Goal: Task Accomplishment & Management: Use online tool/utility

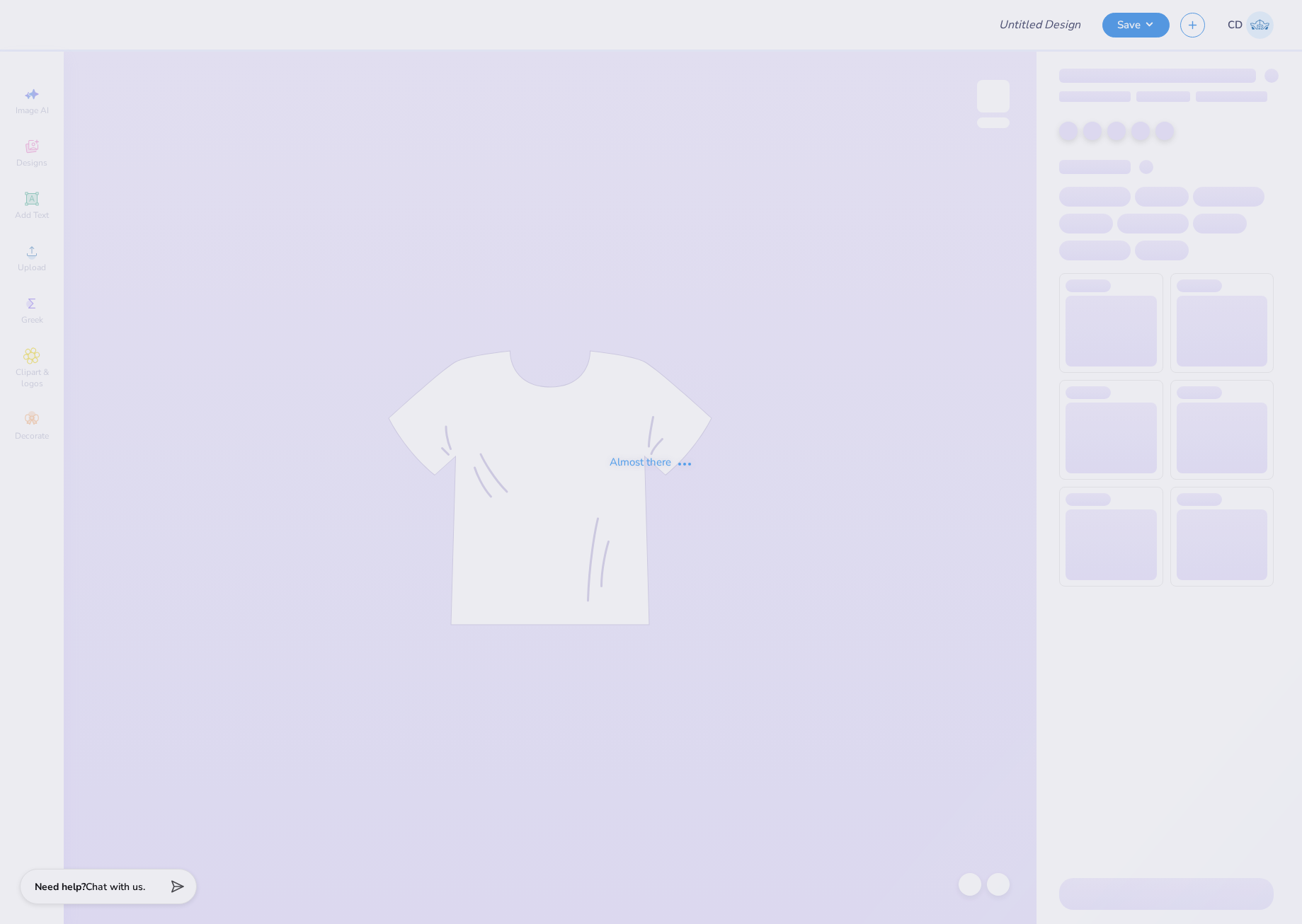
type input "[GEOGRAPHIC_DATA] : [PERSON_NAME]"
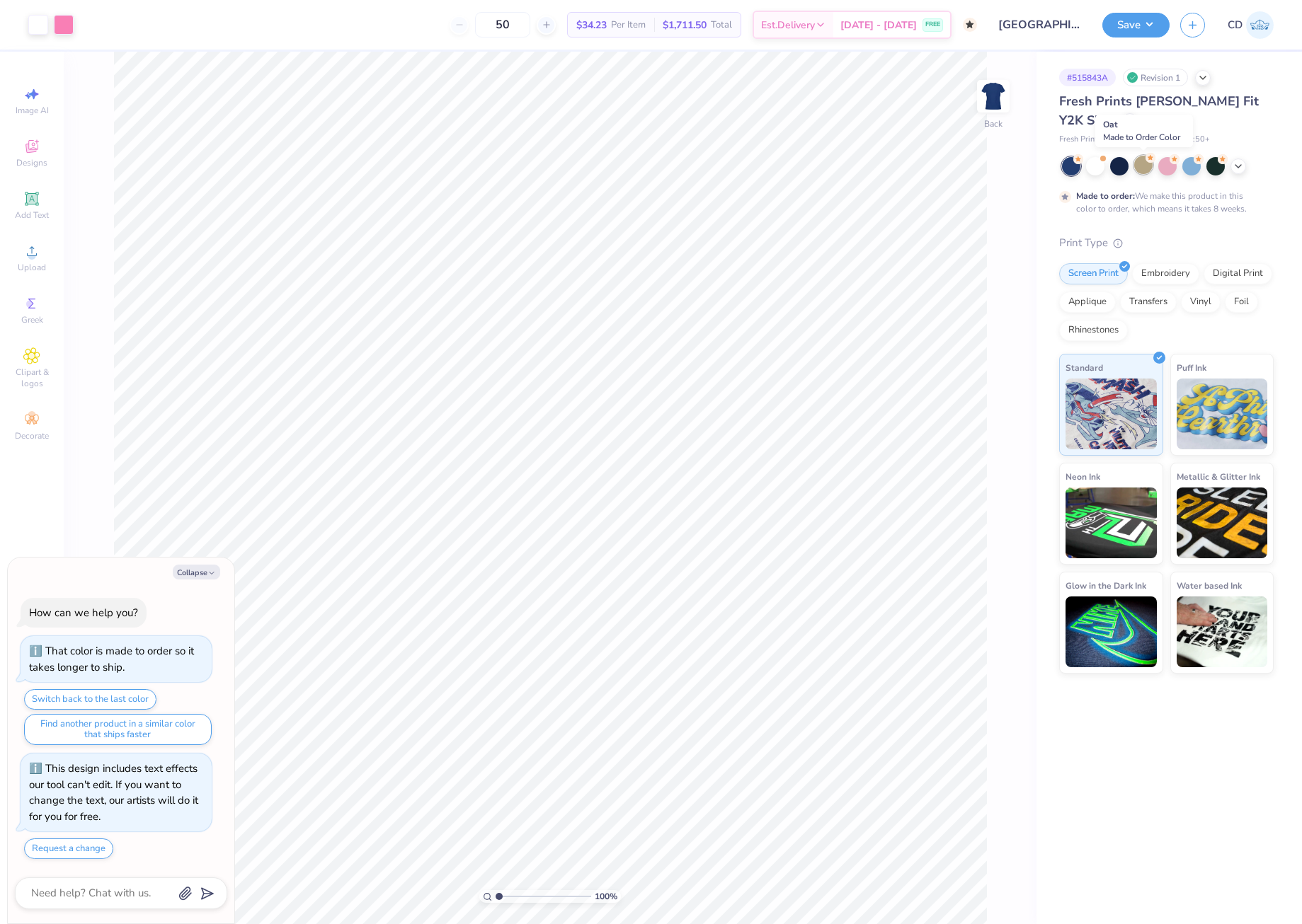
click at [1139, 165] on div at bounding box center [1143, 164] width 19 height 19
click at [1241, 166] on icon at bounding box center [1238, 164] width 11 height 11
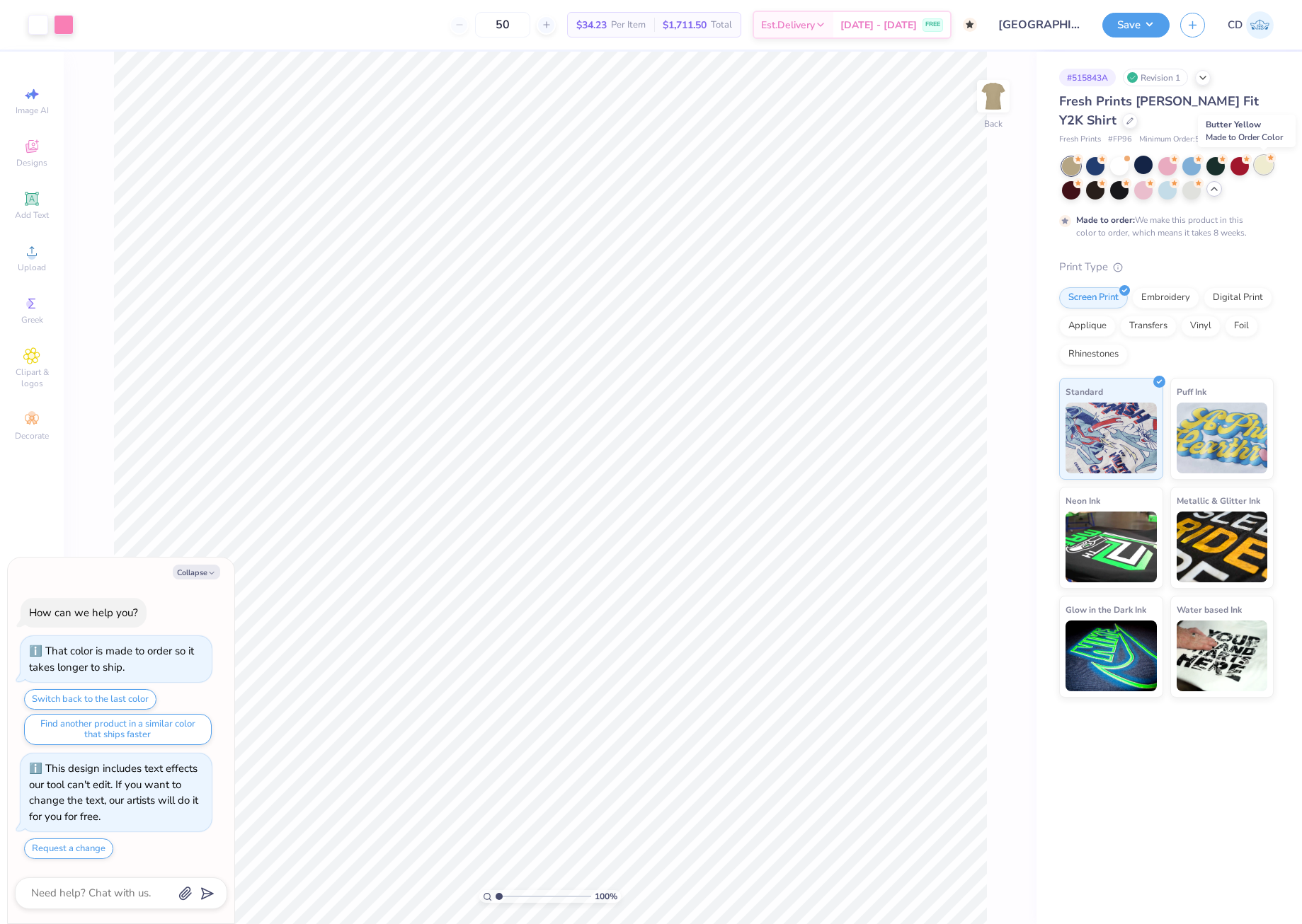
click at [1259, 167] on div at bounding box center [1264, 164] width 19 height 19
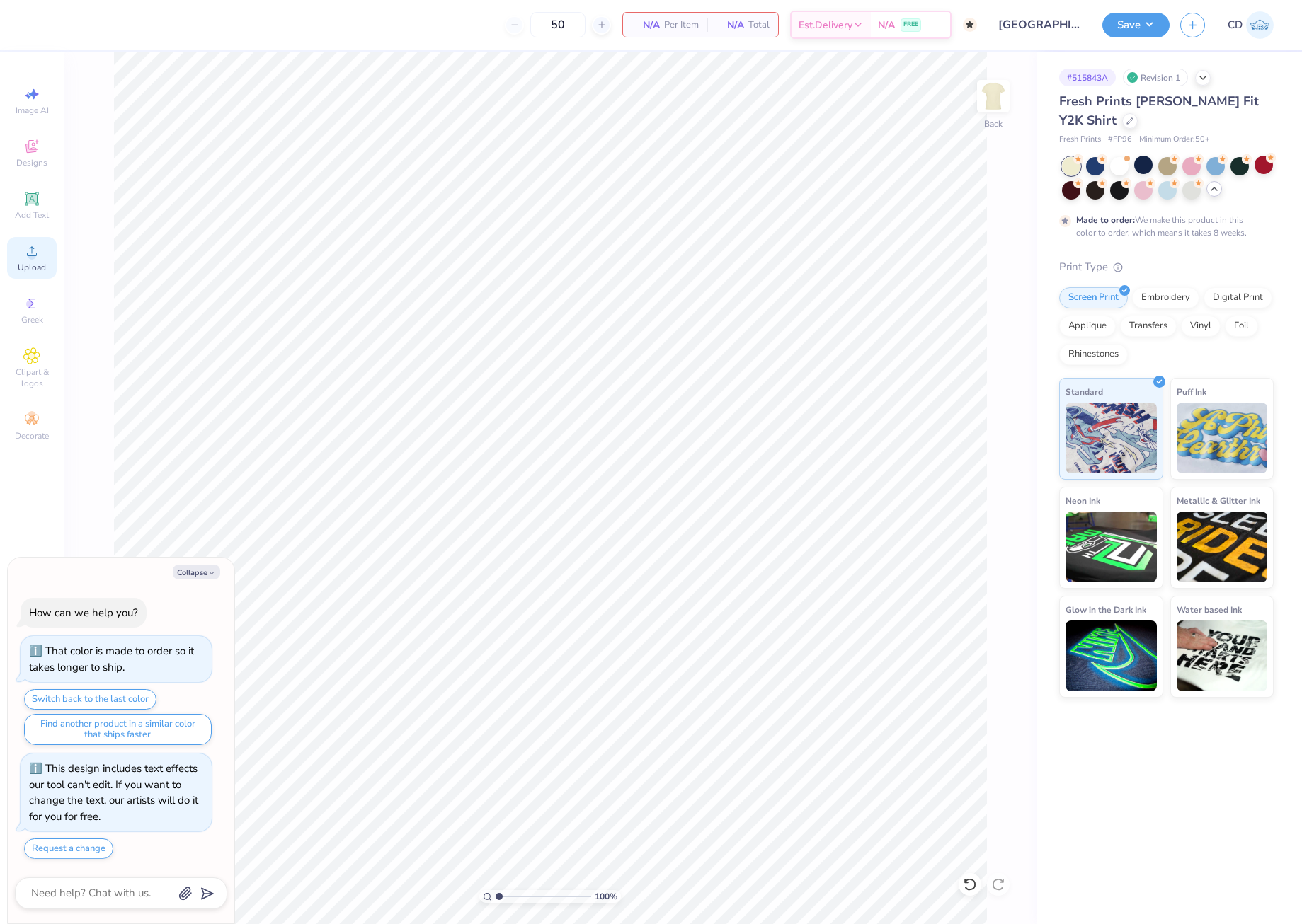
click at [27, 259] on div "Upload" at bounding box center [32, 257] width 50 height 42
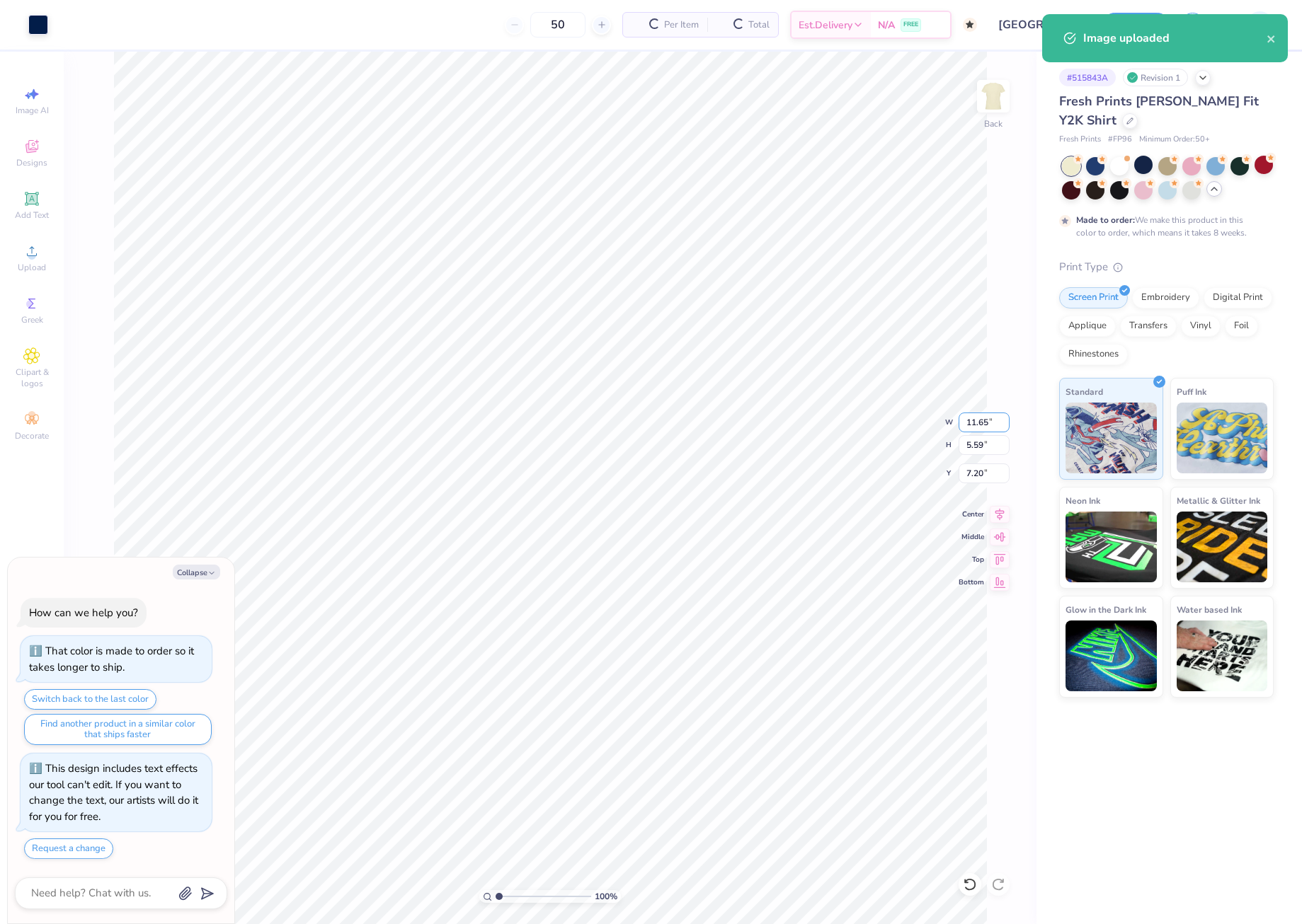
drag, startPoint x: 973, startPoint y: 428, endPoint x: 998, endPoint y: 433, distance: 25.5
click at [998, 433] on div "100 % Back W 11.65 11.65 " H 5.59 5.59 " Y 7.20 7.20 " Center Middle Top Bottom" at bounding box center [550, 487] width 973 height 873
type textarea "x"
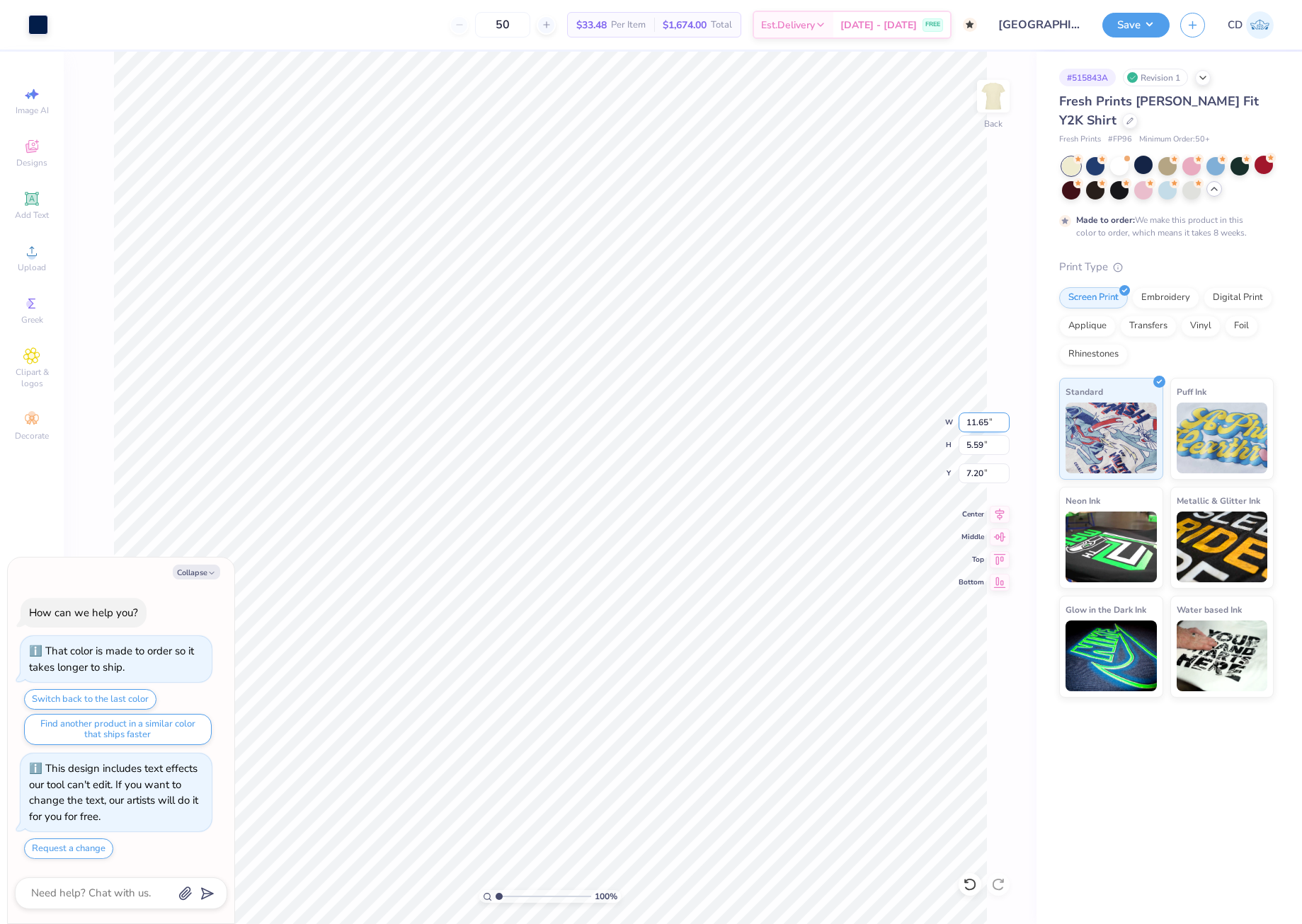
drag, startPoint x: 966, startPoint y: 421, endPoint x: 988, endPoint y: 417, distance: 22.4
click at [988, 417] on input "11.65" at bounding box center [984, 423] width 51 height 20
type input "8"
type textarea "x"
type input "8.00"
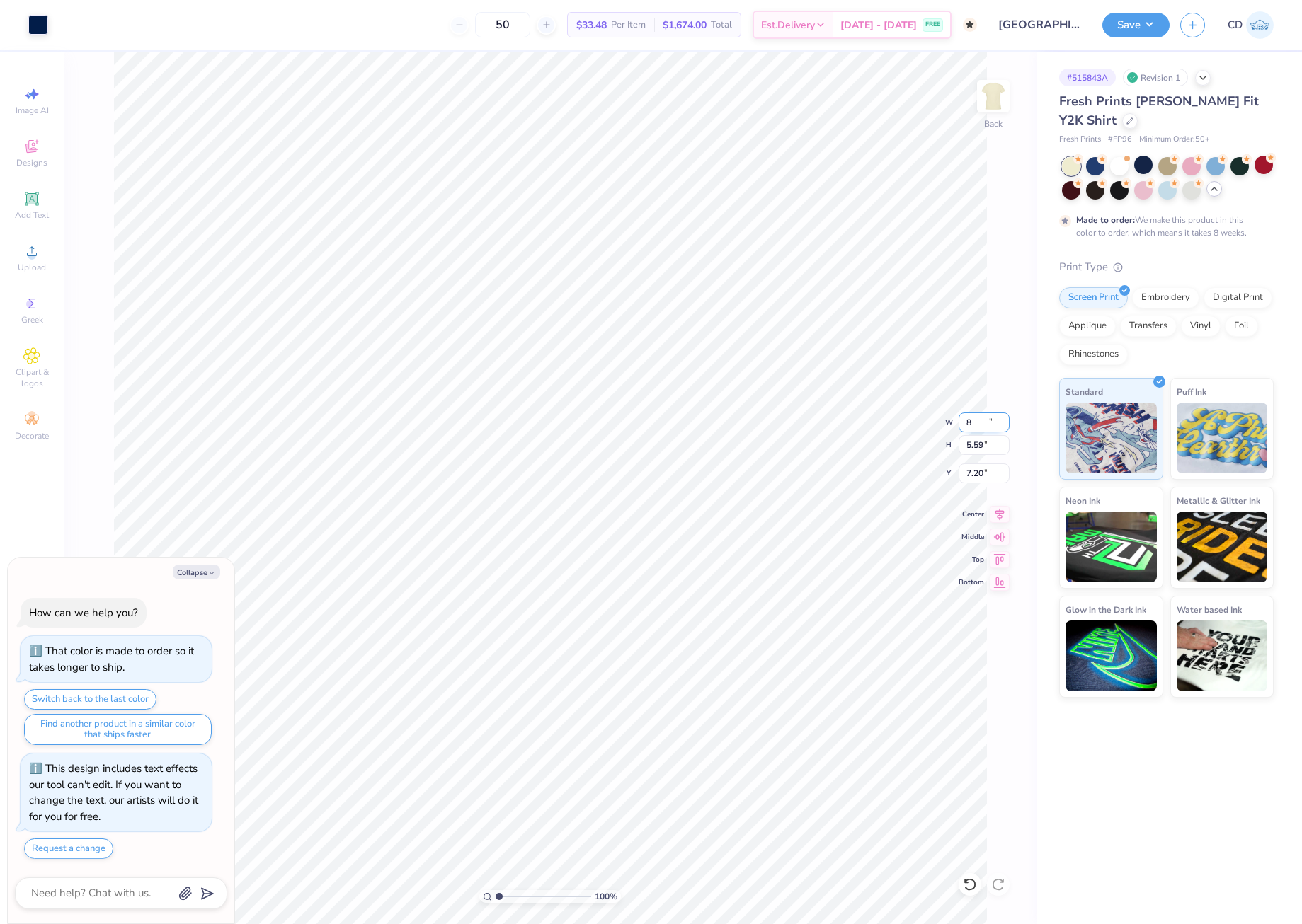
type input "3.84"
drag, startPoint x: 964, startPoint y: 477, endPoint x: 985, endPoint y: 476, distance: 21.0
click at [985, 476] on input "8.08" at bounding box center [984, 473] width 51 height 20
type input "3"
type textarea "x"
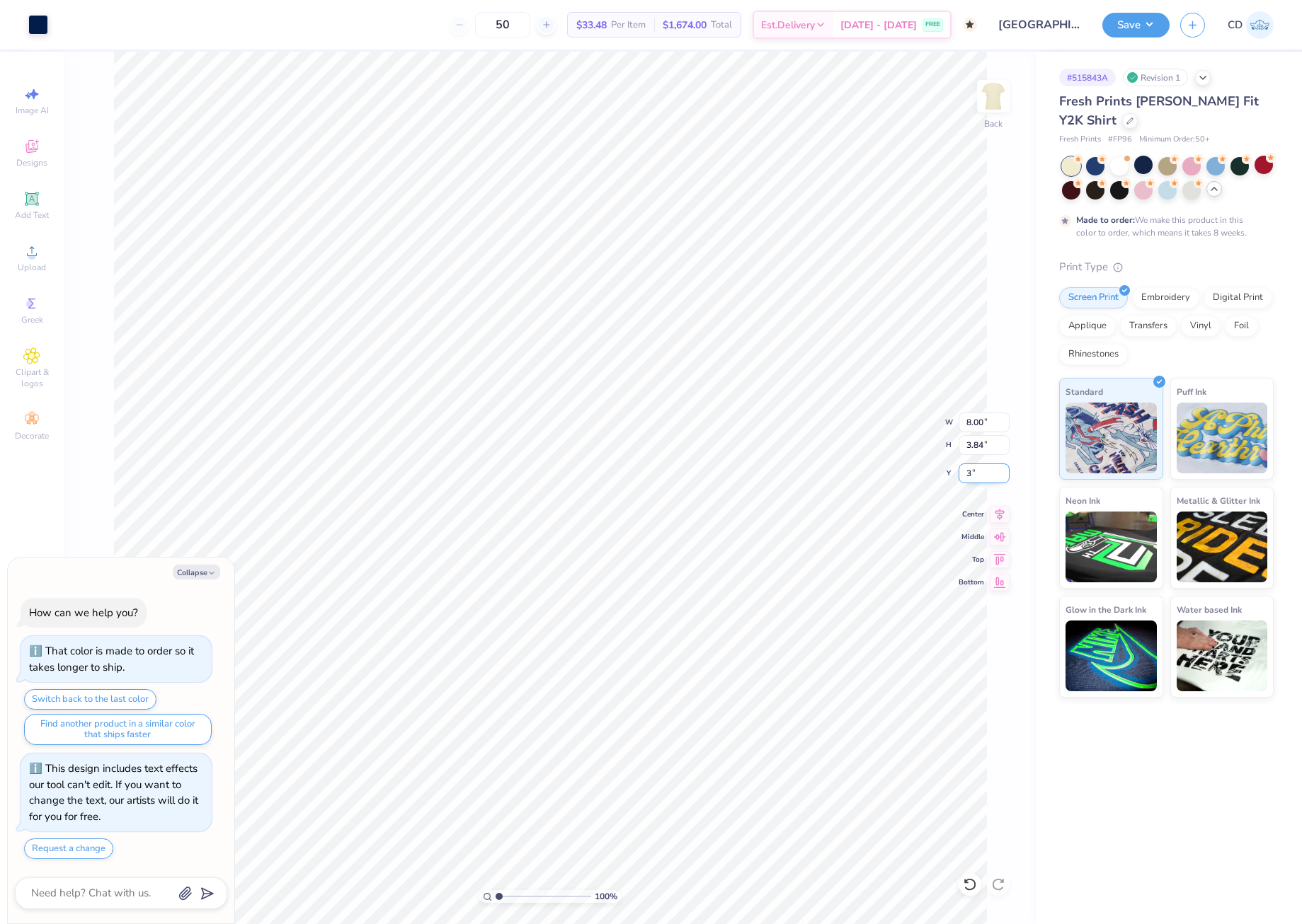
type input "3.00"
click at [1135, 31] on button "Save" at bounding box center [1137, 23] width 67 height 25
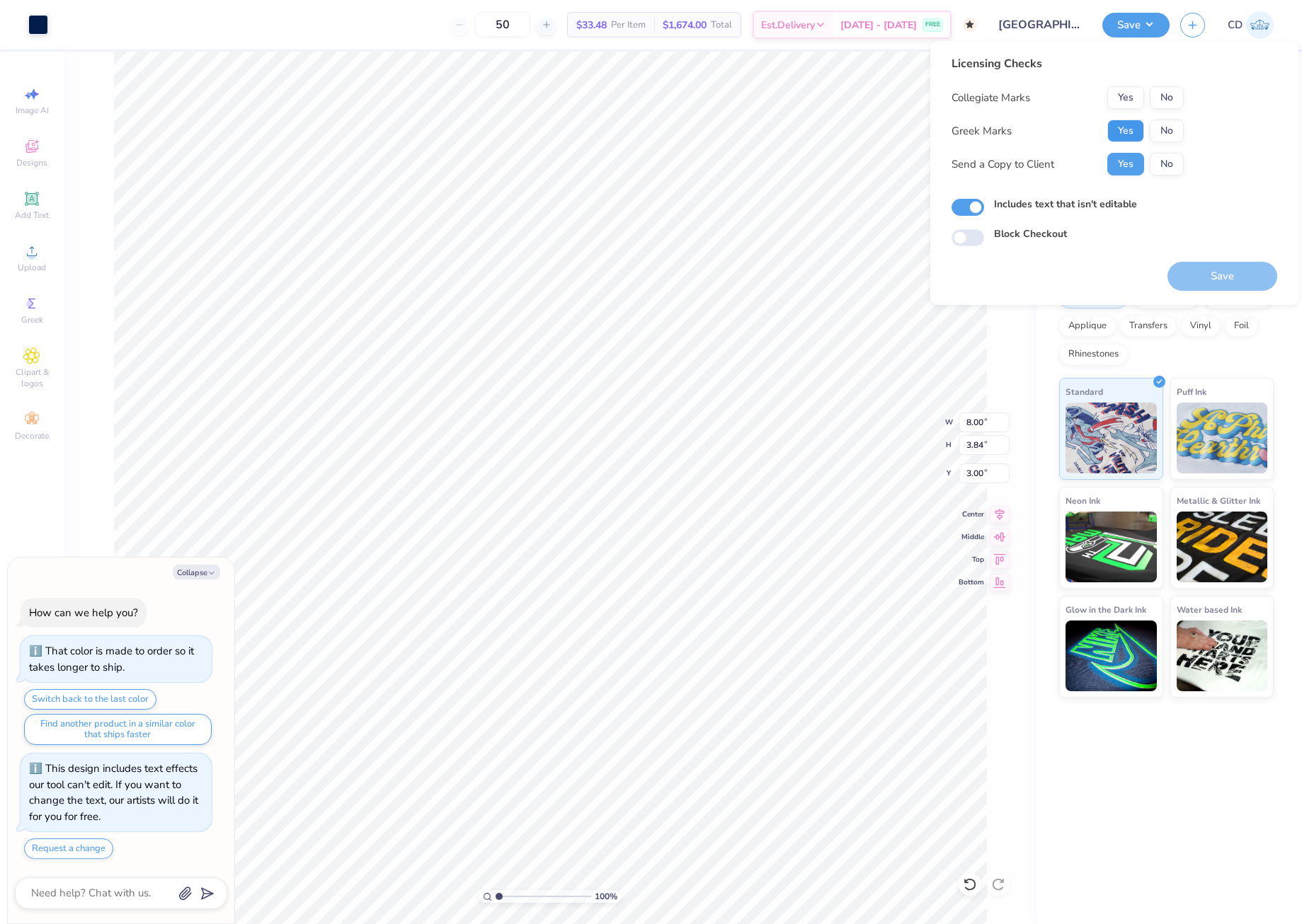
click at [1138, 131] on button "Yes" at bounding box center [1126, 131] width 37 height 23
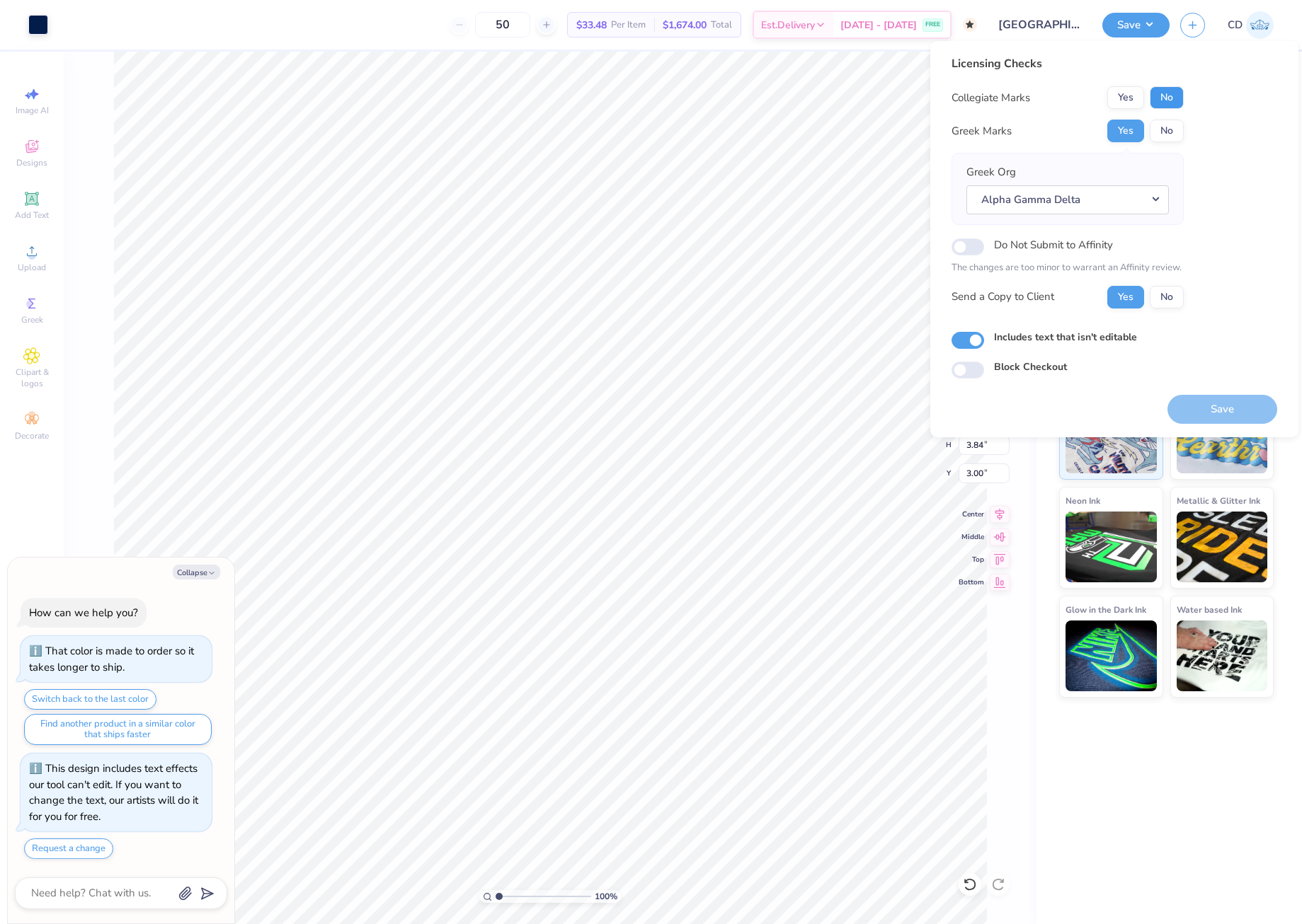
click at [1163, 100] on button "No" at bounding box center [1167, 97] width 34 height 23
drag, startPoint x: 1228, startPoint y: 408, endPoint x: 1206, endPoint y: 389, distance: 29.1
click at [1226, 408] on button "Save" at bounding box center [1223, 409] width 110 height 29
type textarea "x"
checkbox input "true"
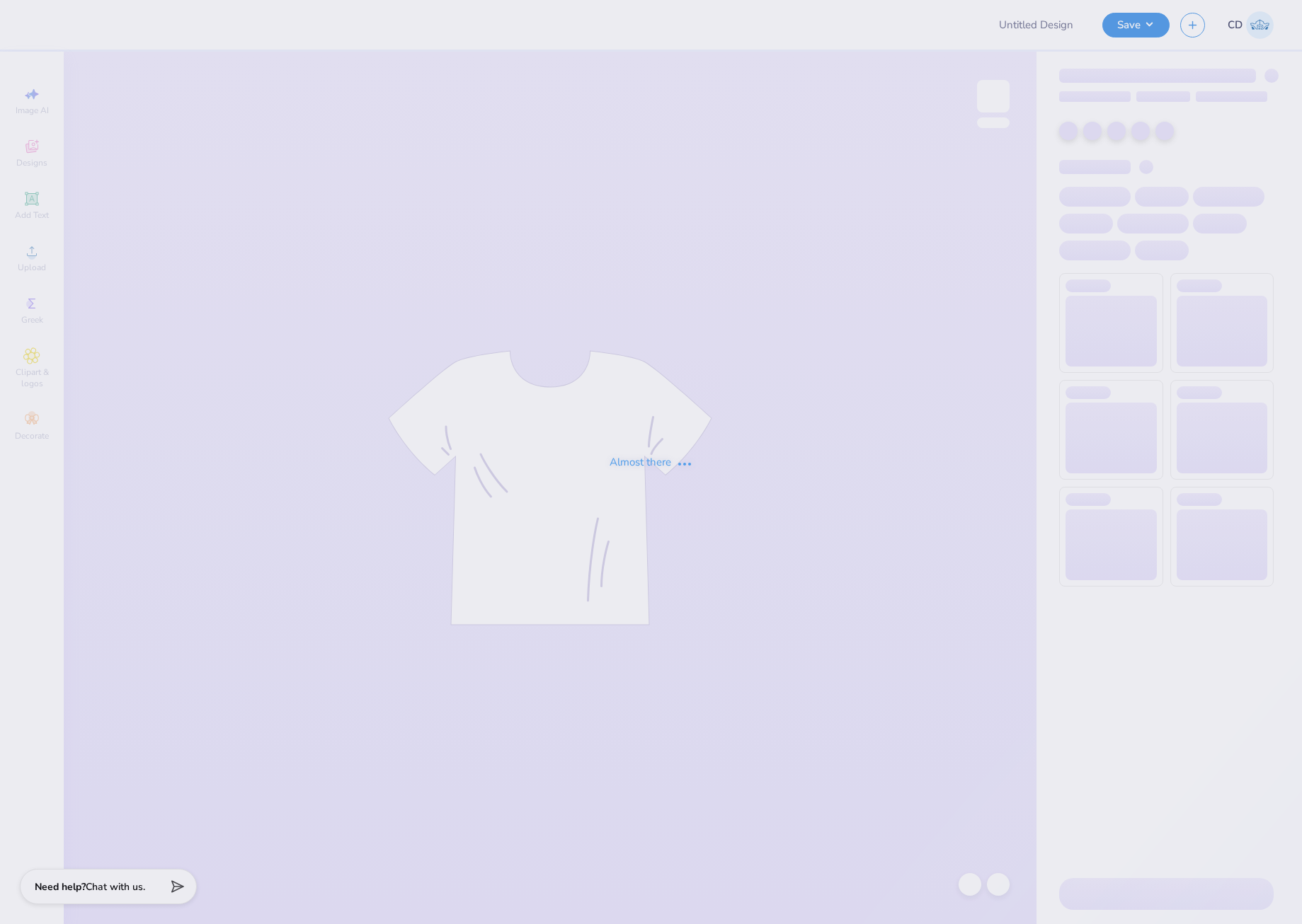
type input "ASIG FORMAL SHIRTS"
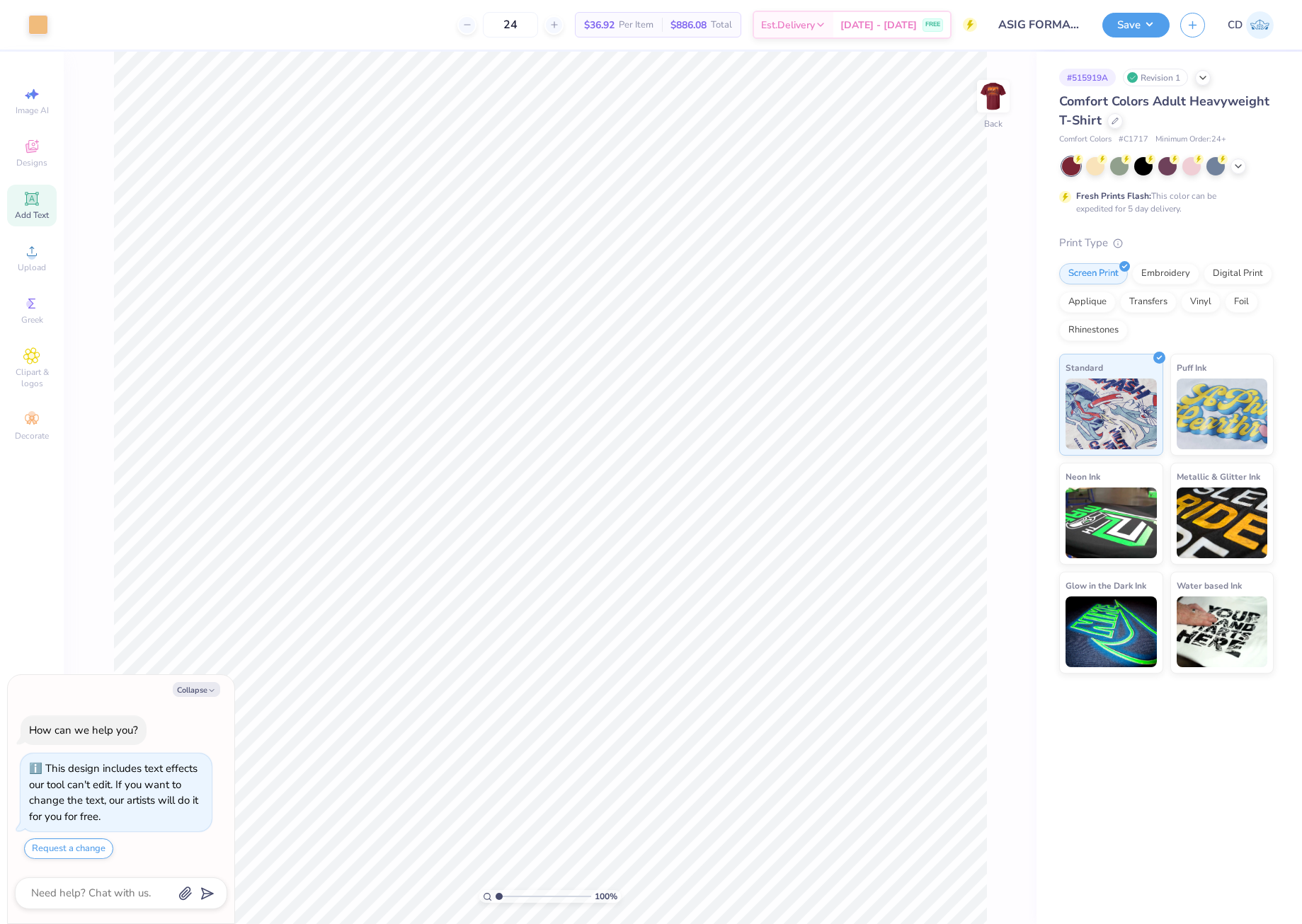
click at [39, 203] on icon at bounding box center [32, 198] width 17 height 17
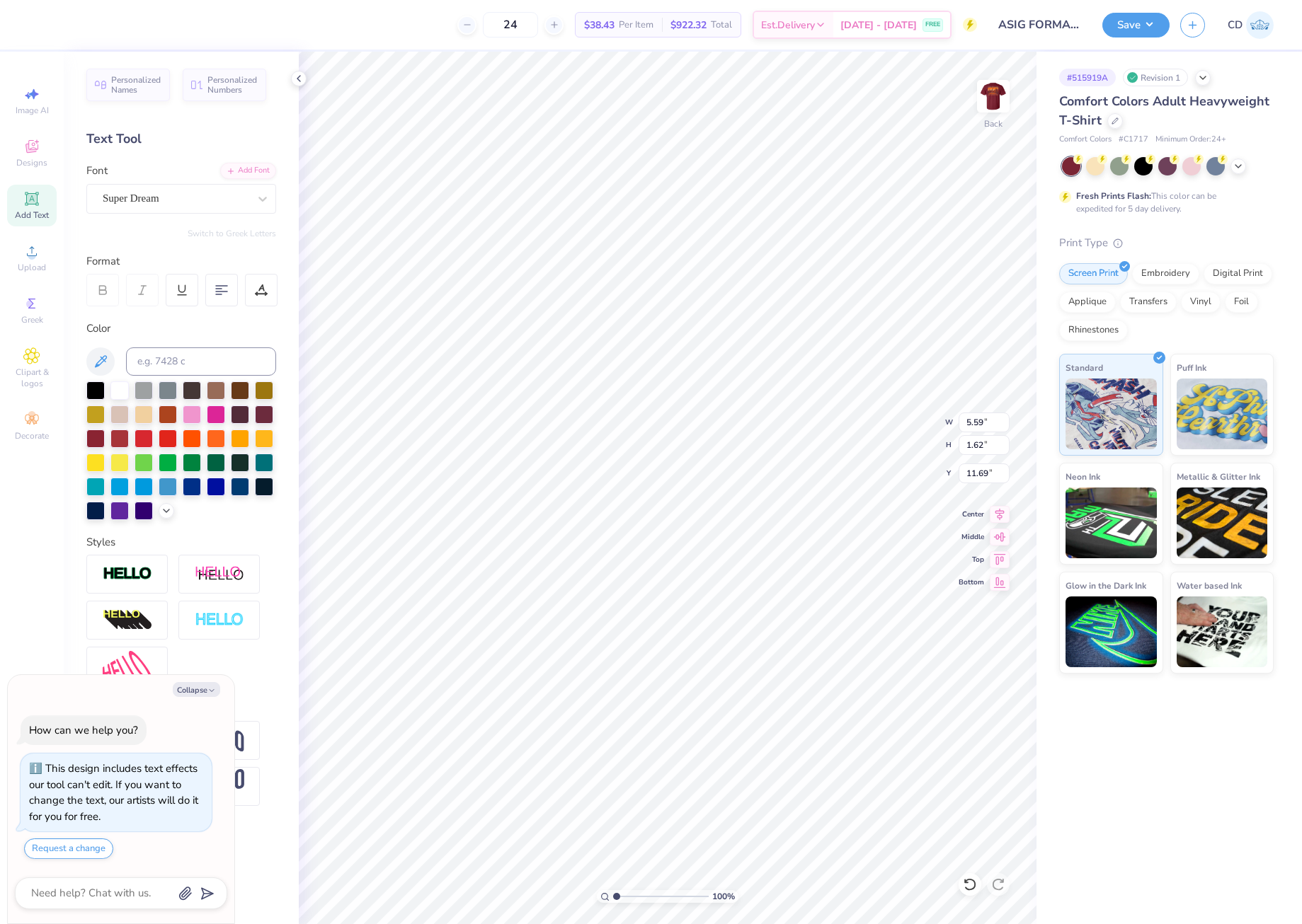
type textarea "x"
type input "3.50"
type input "1.86"
type input "3.00"
type textarea "x"
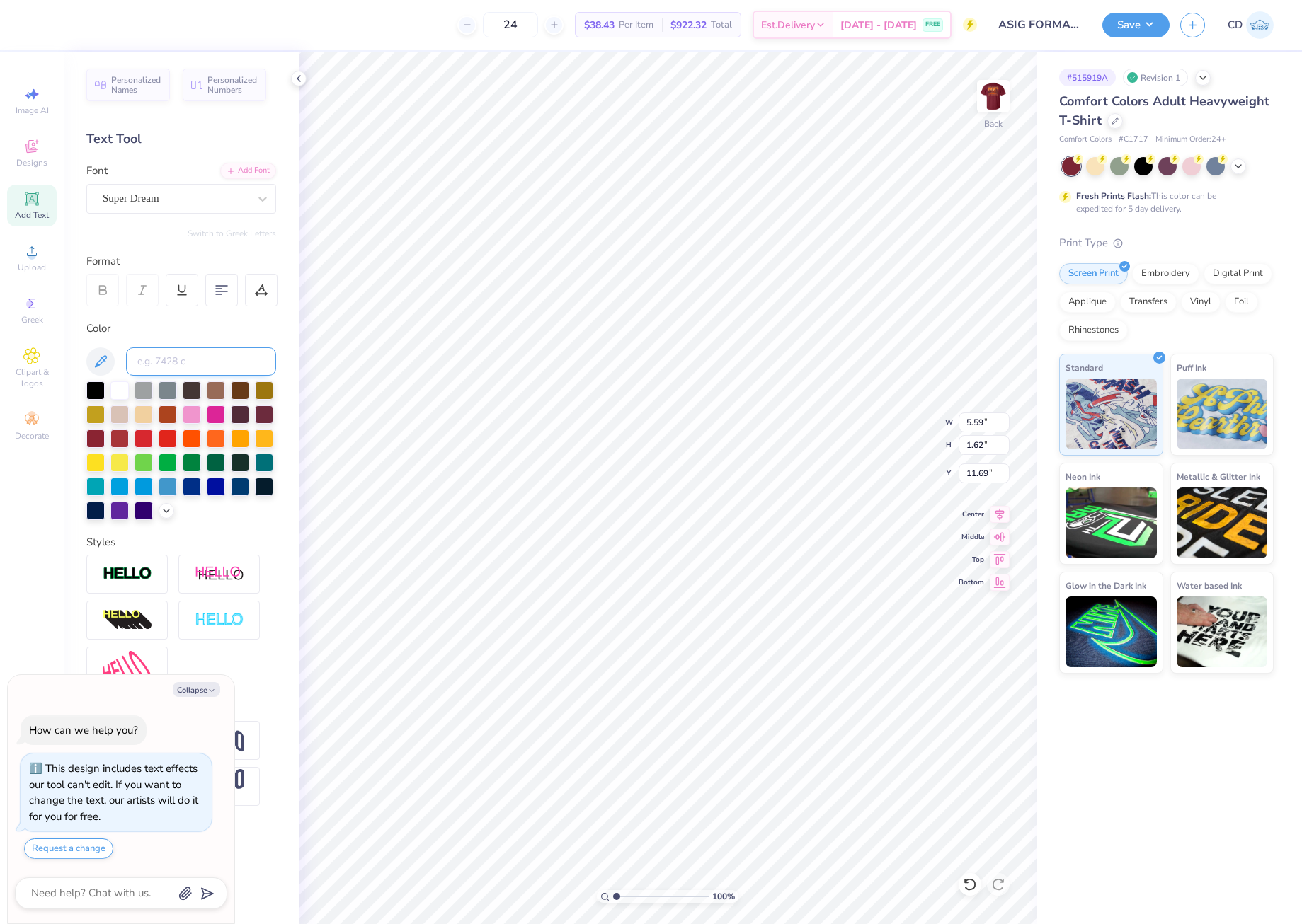
click at [195, 361] on input at bounding box center [201, 361] width 151 height 29
type input "156"
click at [229, 194] on div "Super Dream" at bounding box center [175, 198] width 149 height 22
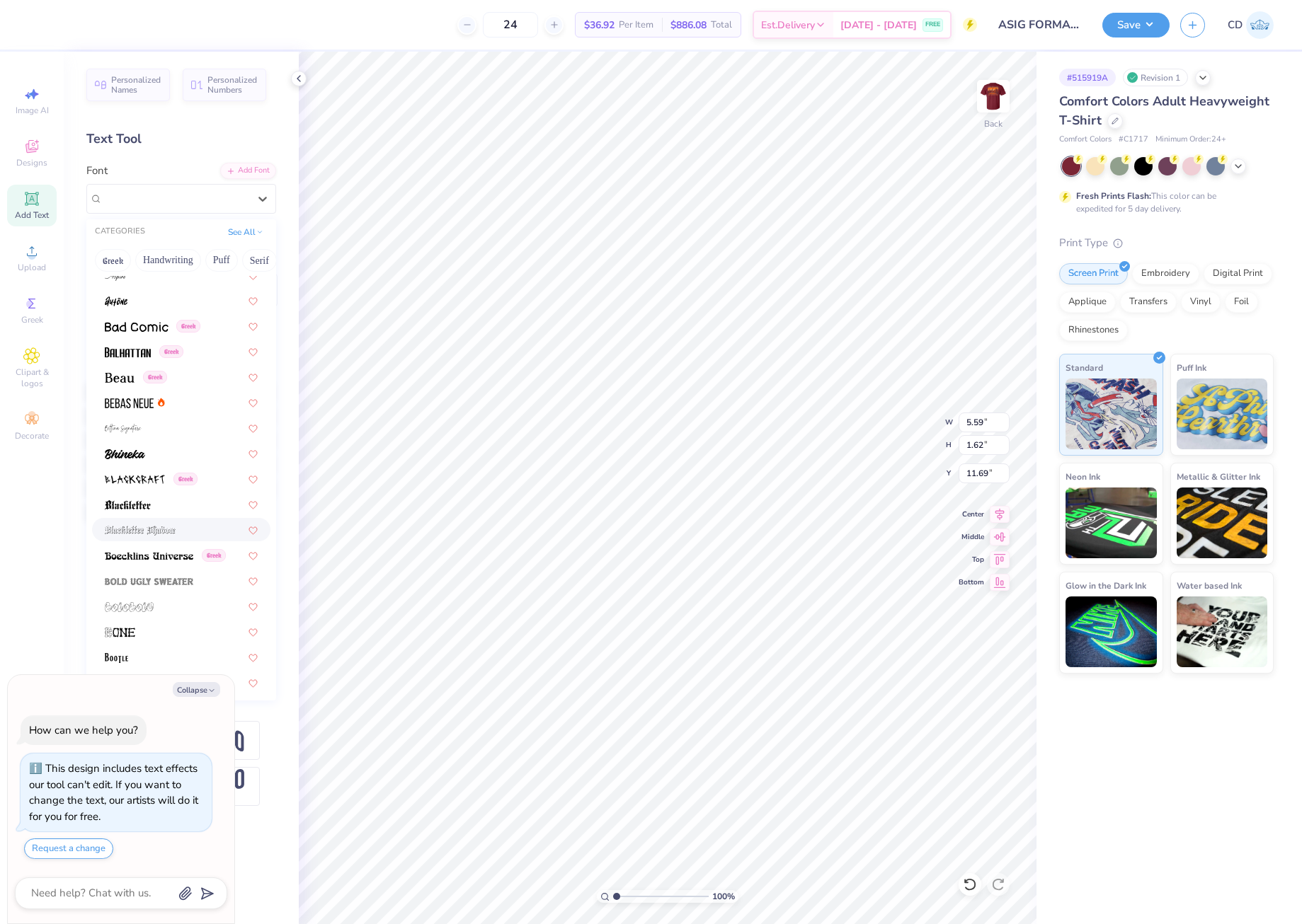
scroll to position [566, 0]
click at [151, 413] on span at bounding box center [129, 406] width 49 height 15
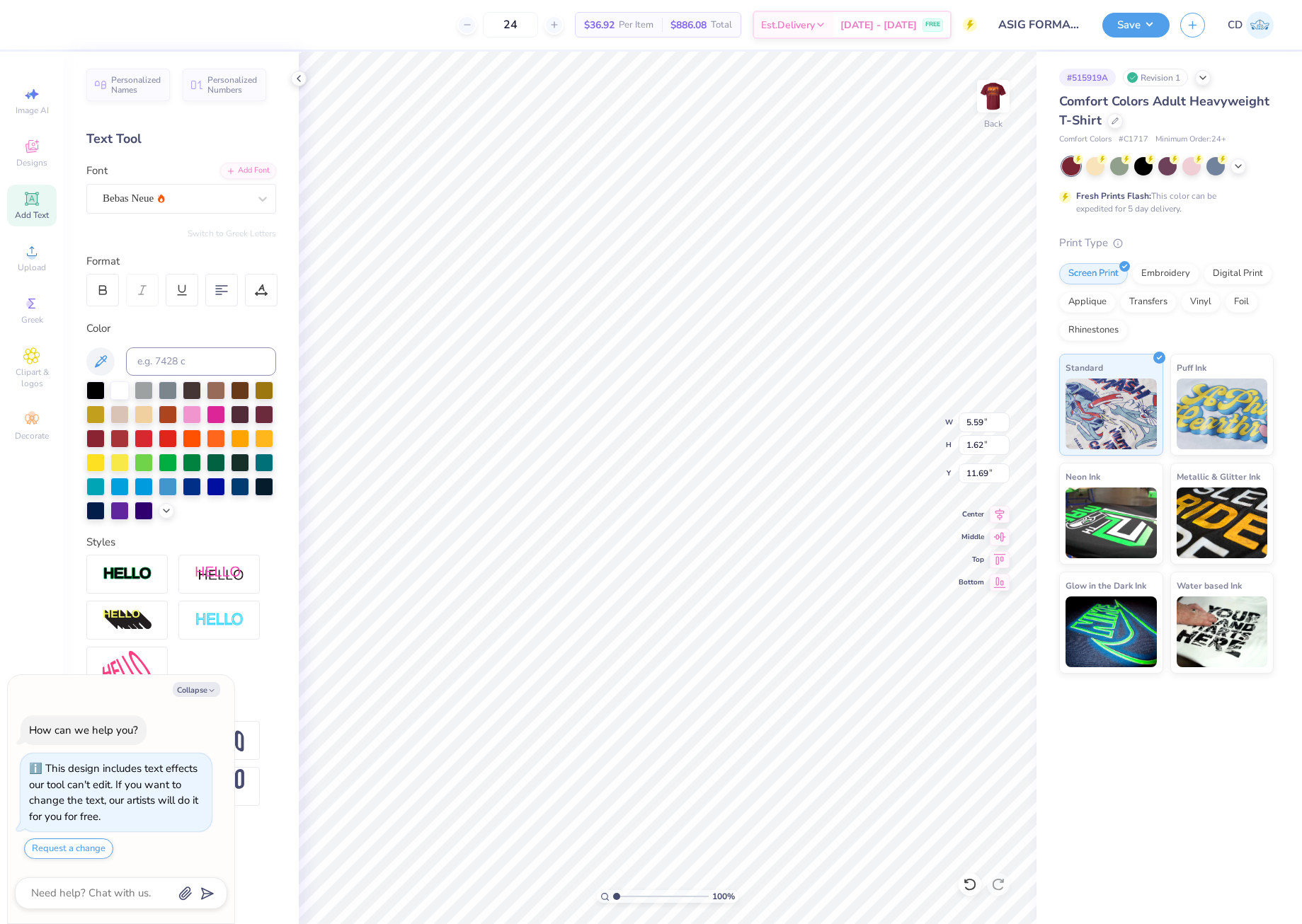
type textarea "x"
type input "3.45"
type textarea "x"
type textarea "F"
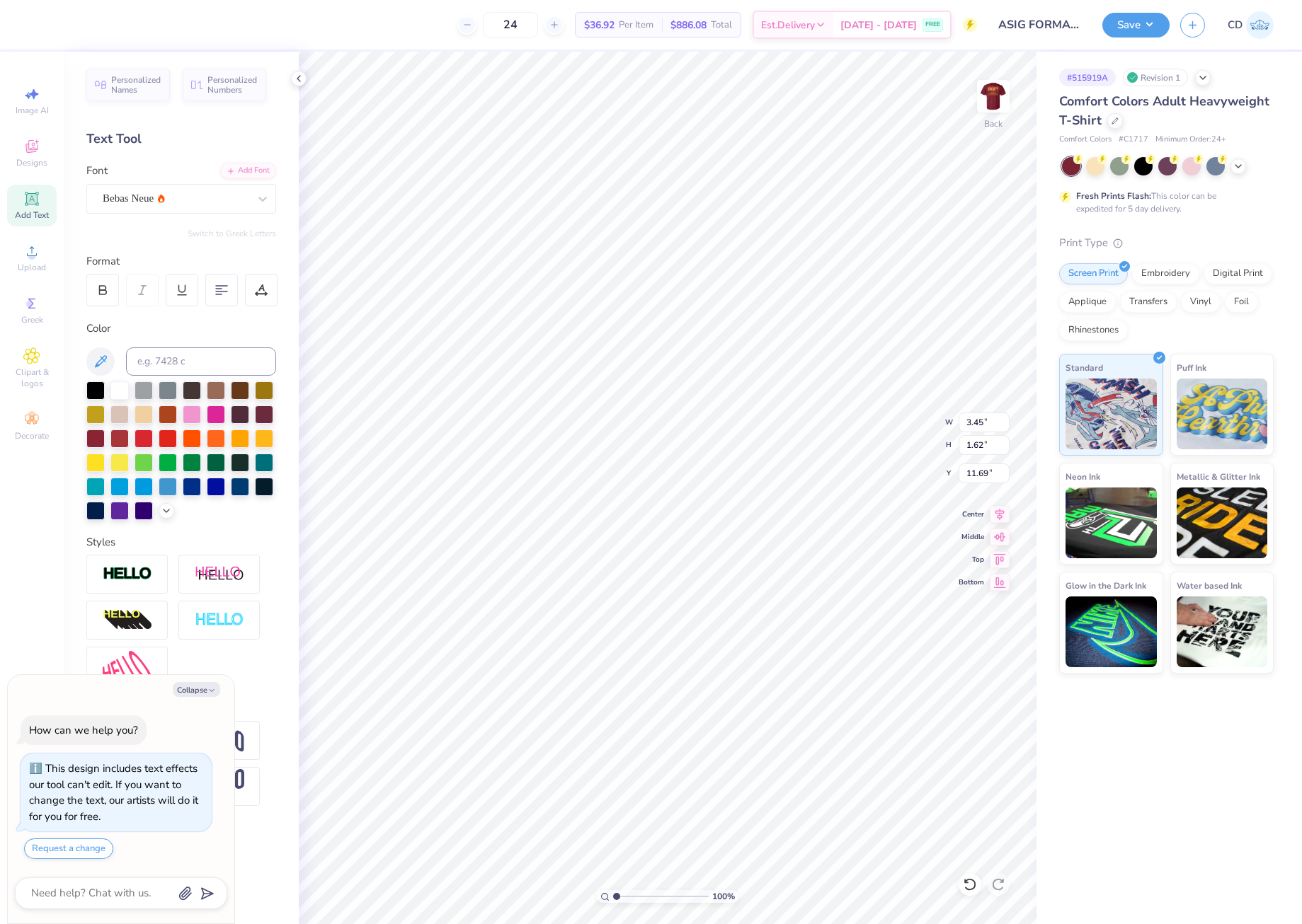
type textarea "x"
type textarea "FA"
type textarea "x"
type textarea "FAL"
type textarea "x"
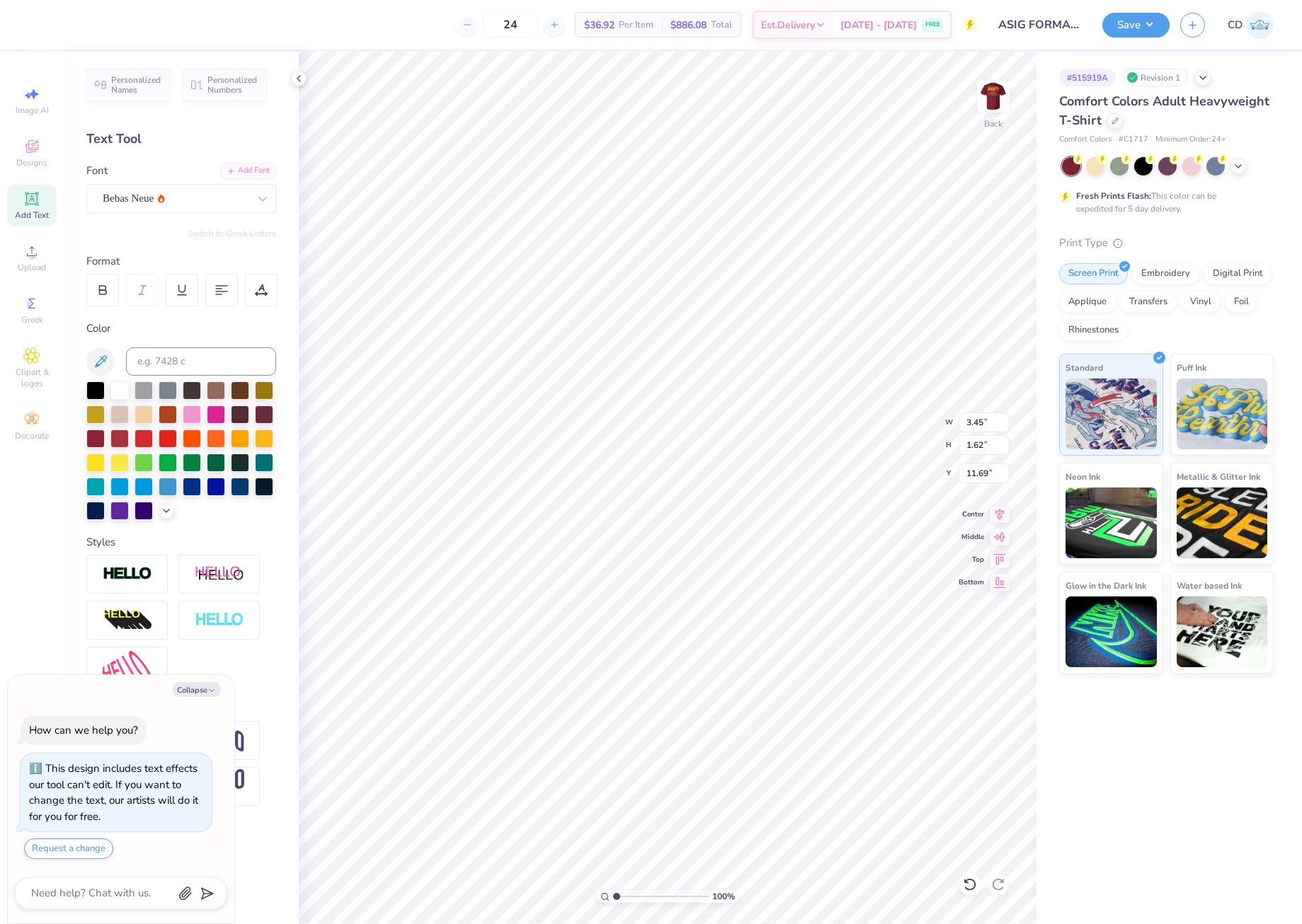
type textarea "FALL"
type textarea "x"
type textarea "FALL"
type textarea "x"
type textarea "FALL '"
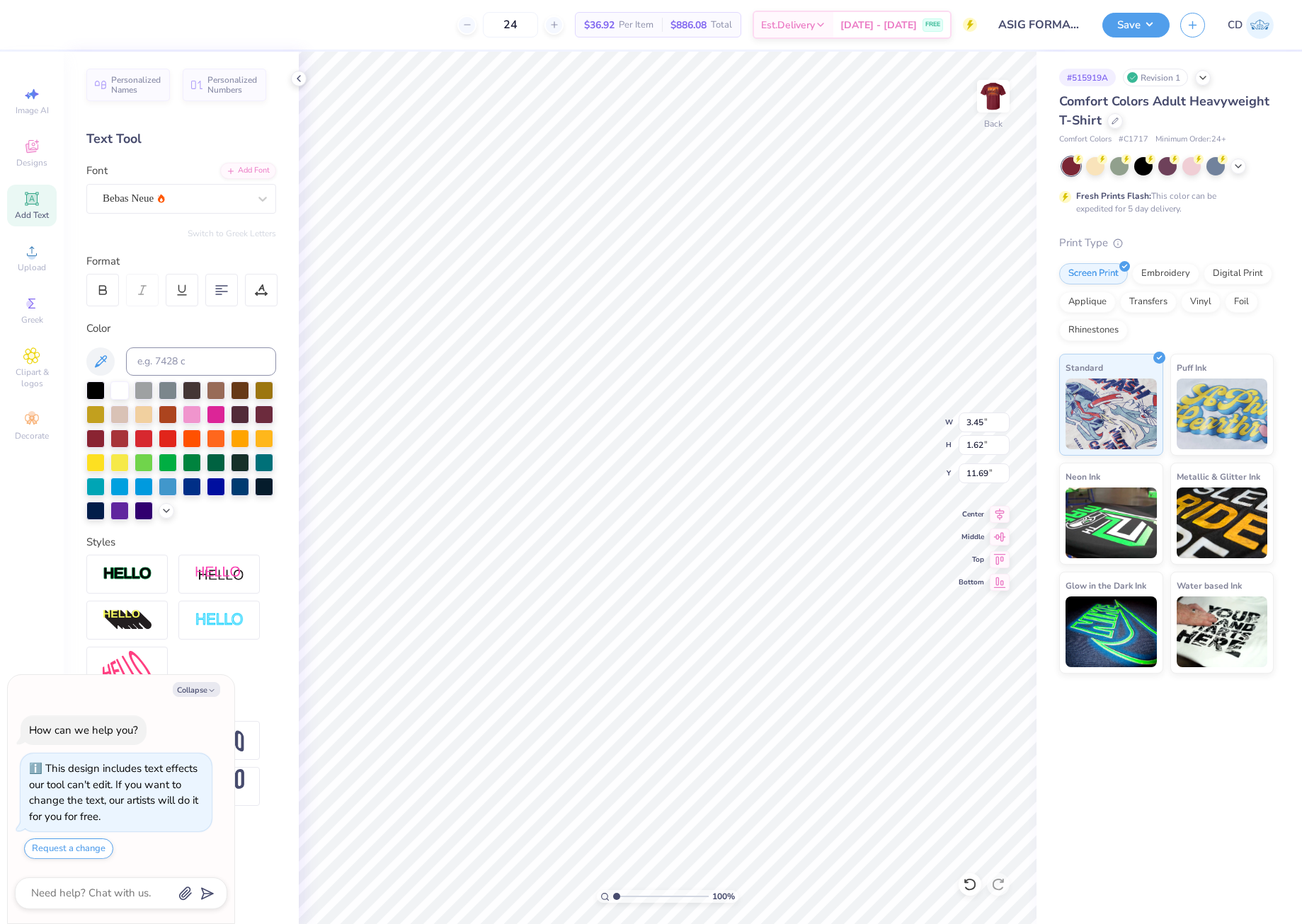
type textarea "x"
type textarea "FALL '2"
type textarea "x"
type textarea "FALL '25"
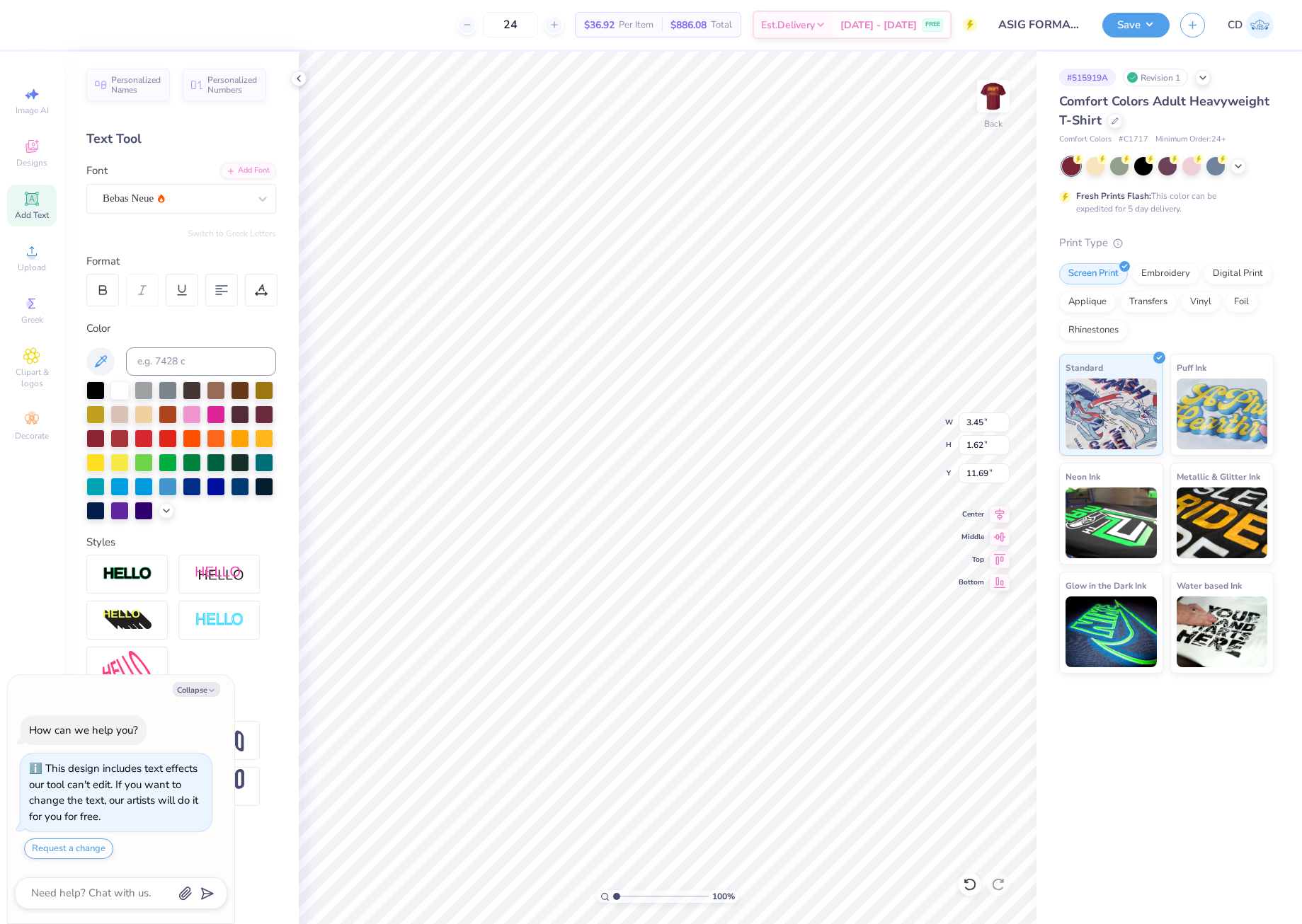
type textarea "x"
type textarea "FALL '25"
type textarea "x"
type textarea "FALL '25 F"
type textarea "x"
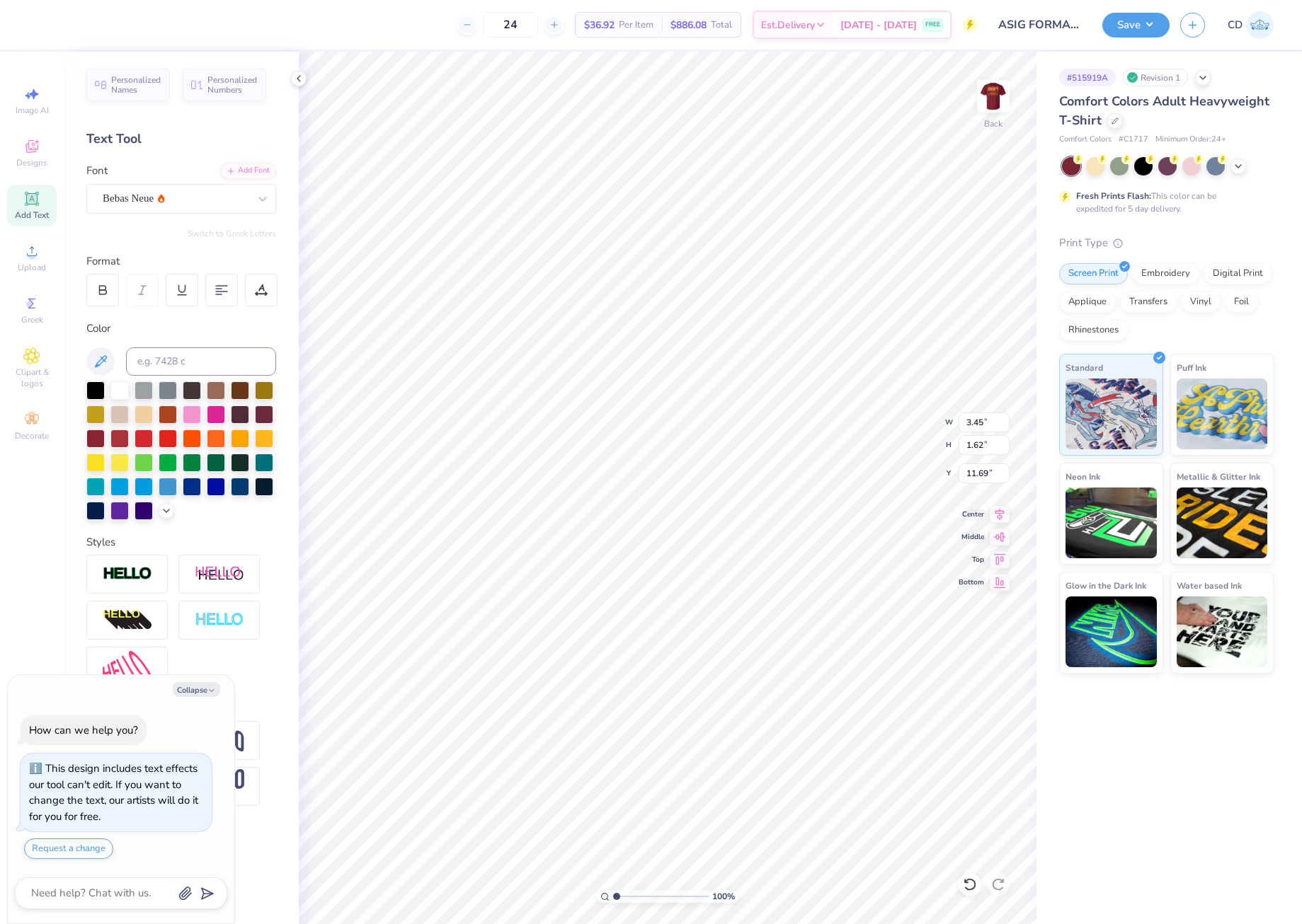
type textarea "FALL '25 FO"
type textarea "x"
type textarea "FALL '25 FOR"
type textarea "x"
type textarea "FALL '25 FORM"
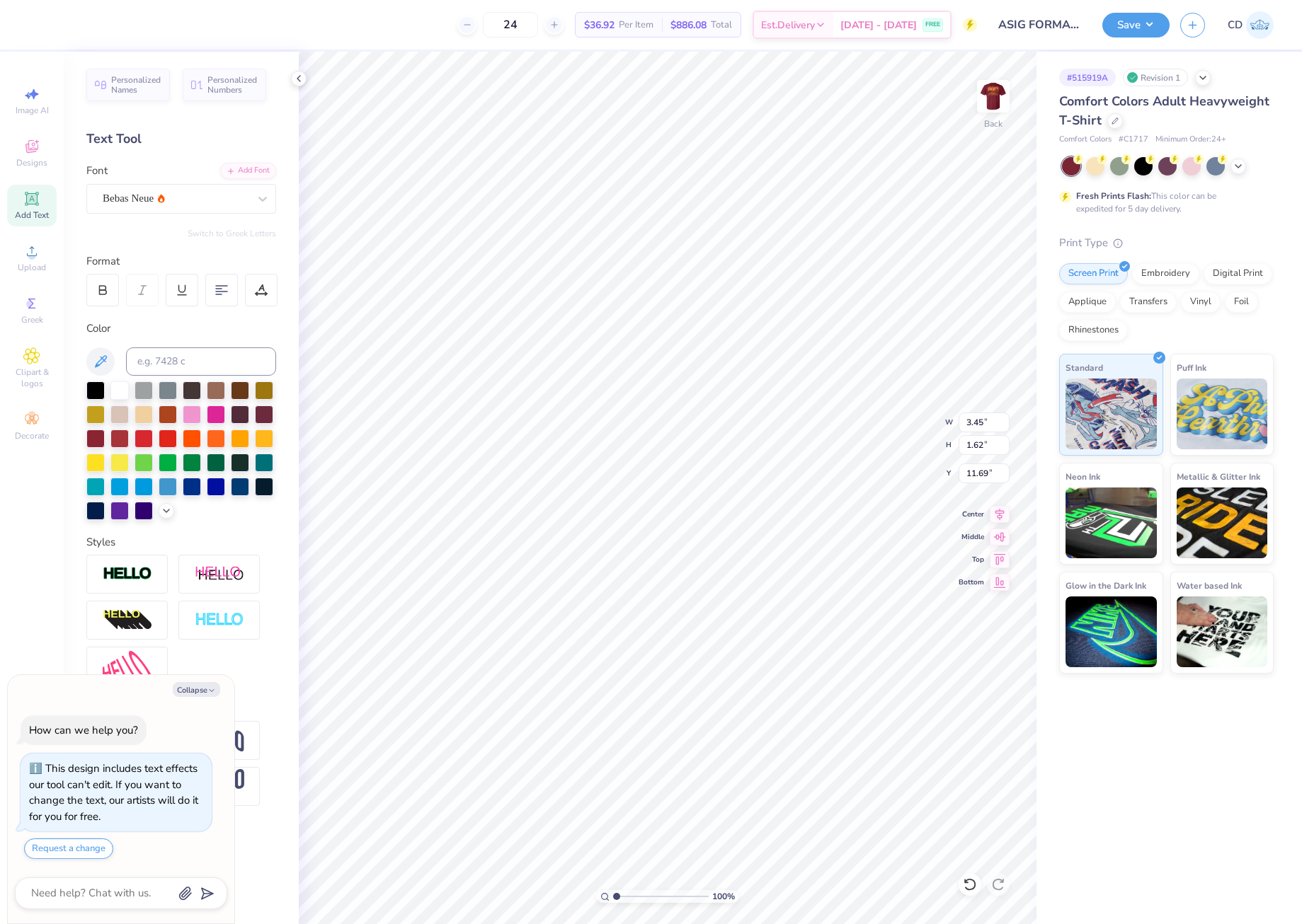
type textarea "x"
type textarea "FALL '25 FORMA"
type textarea "x"
type textarea "FALL '25 FORMAL"
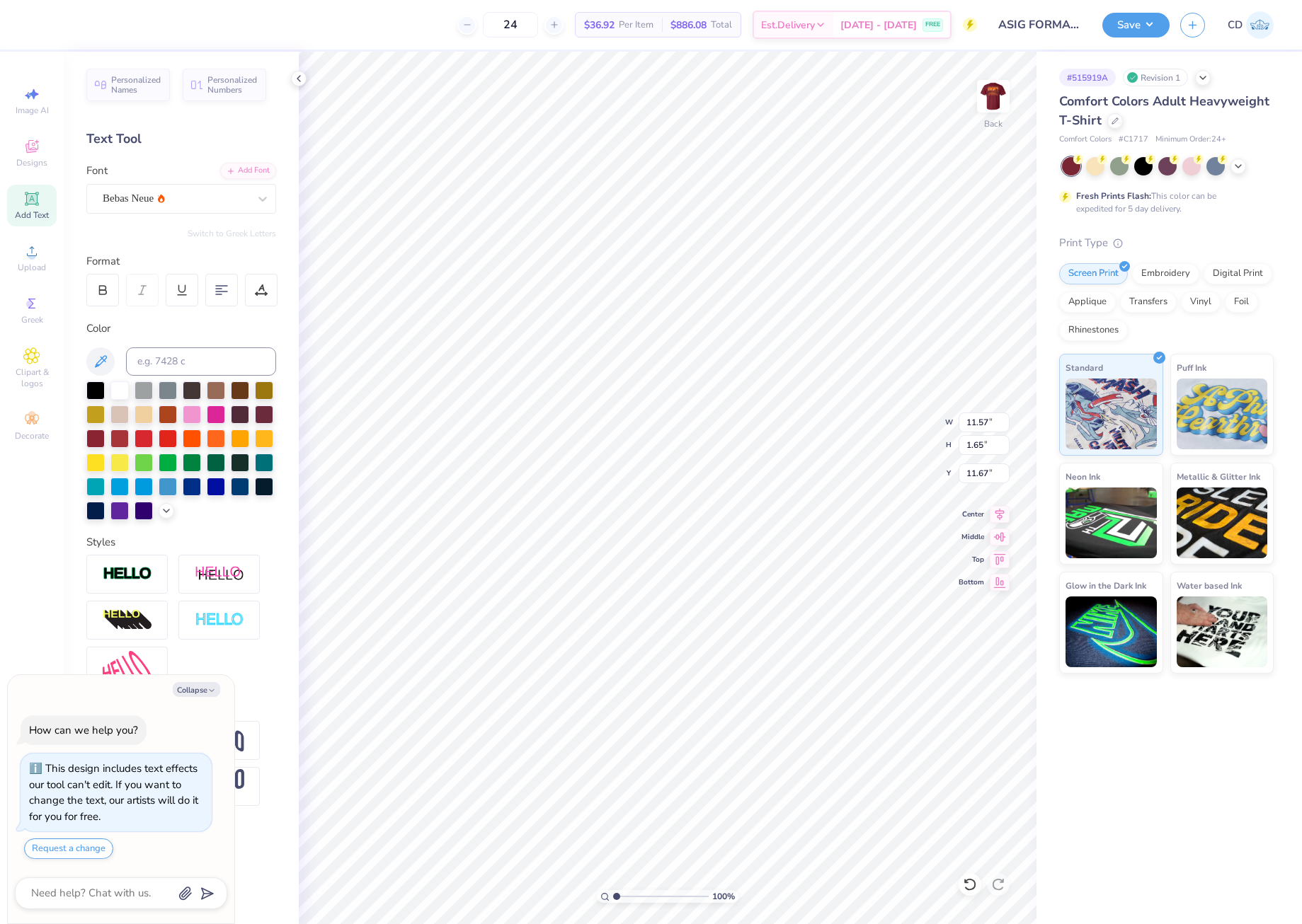
type textarea "x"
type input "3.21"
type input "0.46"
type textarea "x"
type input "5.11"
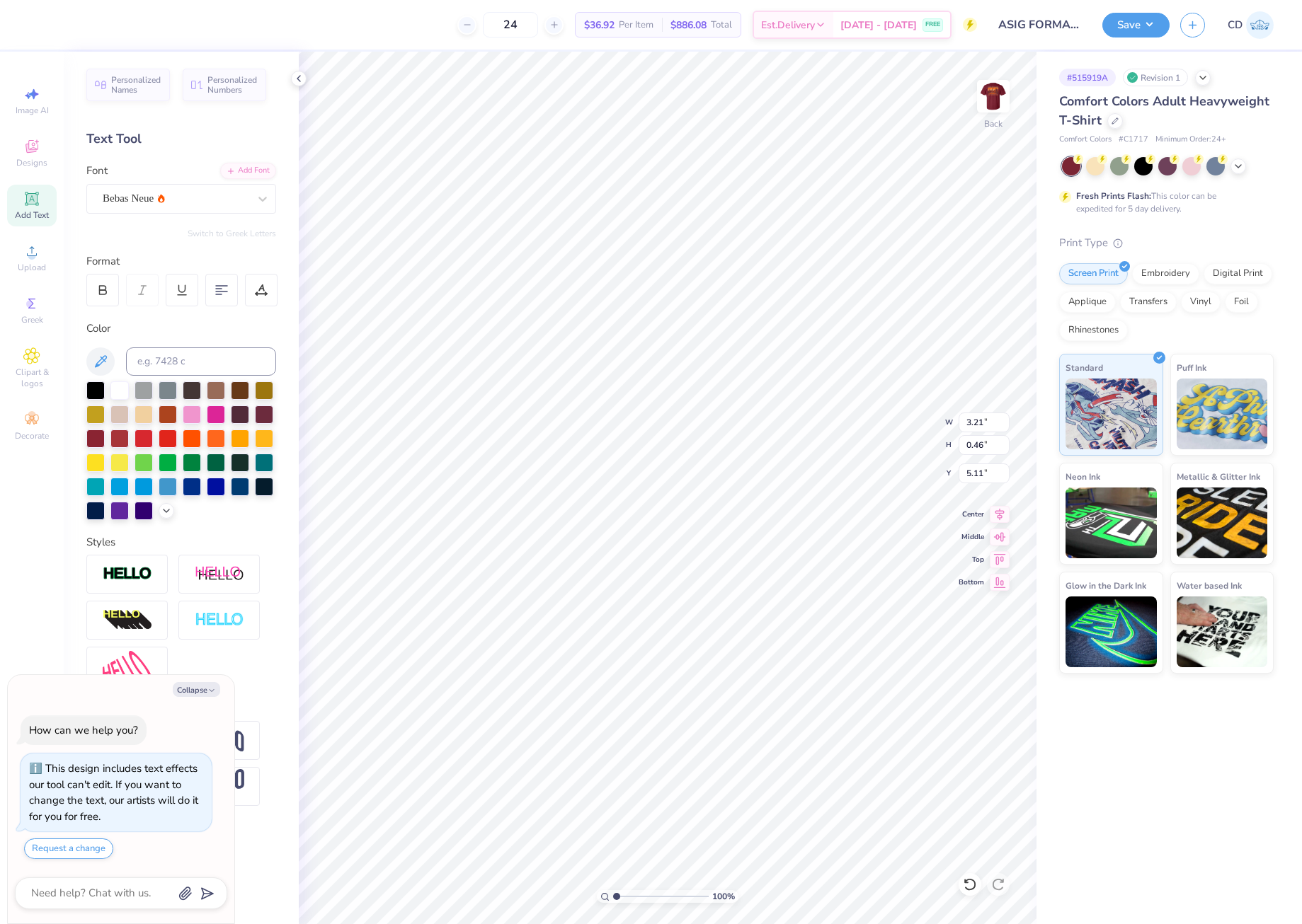
type textarea "x"
type input "3.40"
type input "0.49"
click at [1000, 510] on icon at bounding box center [1000, 512] width 20 height 17
type textarea "x"
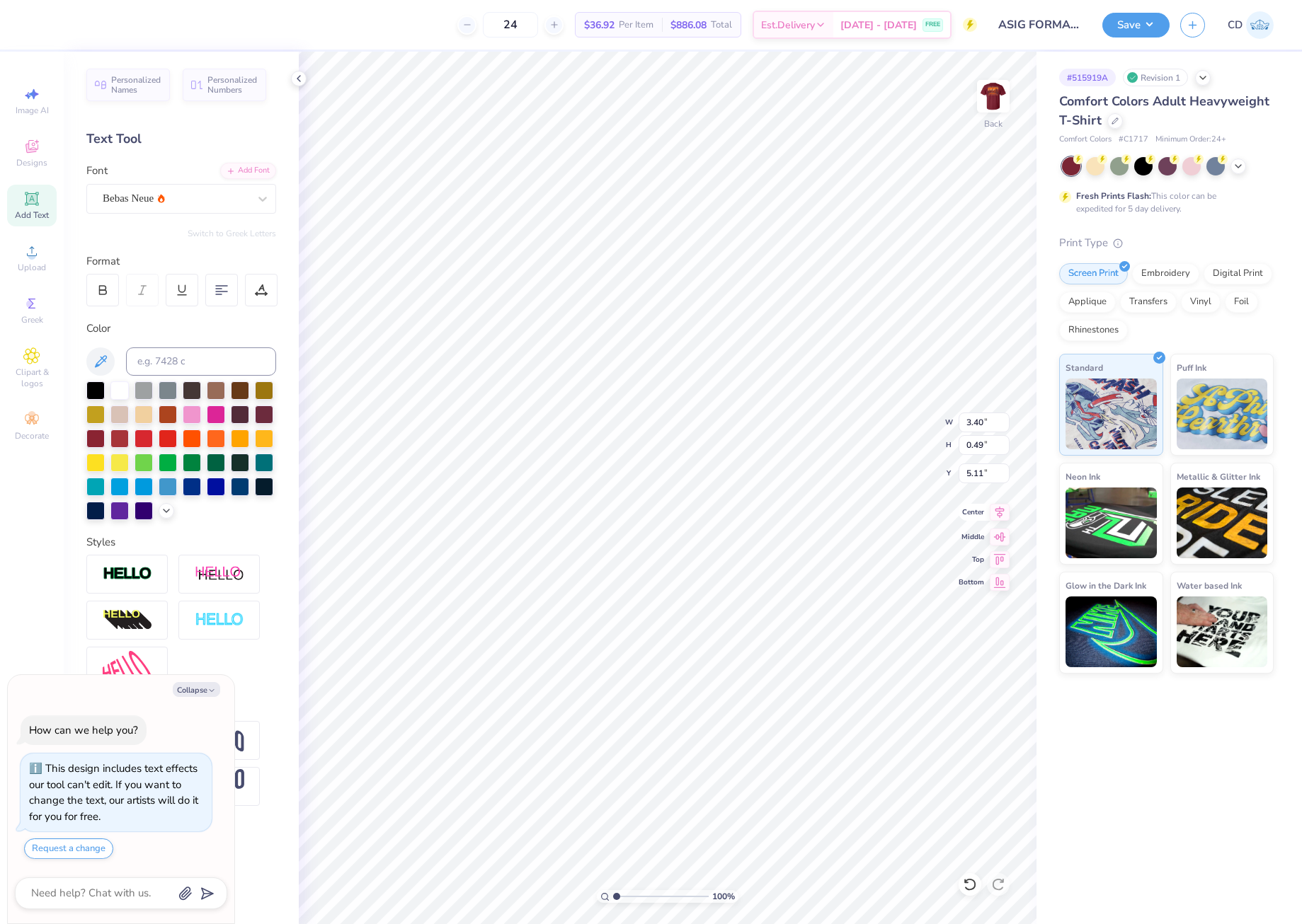
type input "3.50"
type input "1.86"
type input "3.00"
click at [1004, 515] on icon at bounding box center [1000, 512] width 20 height 17
click at [135, 568] on img at bounding box center [128, 574] width 50 height 16
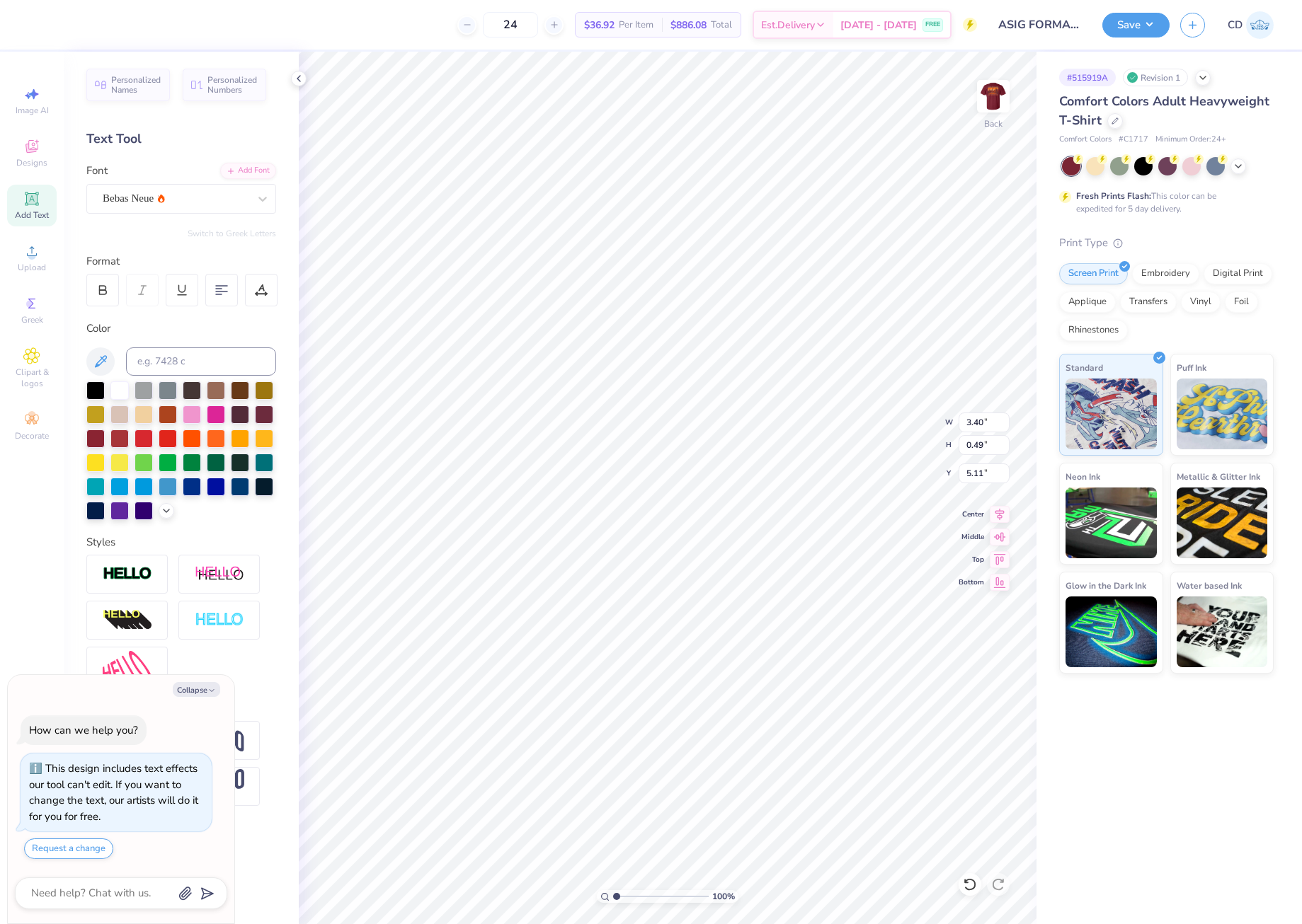
type textarea "x"
type input "3.41"
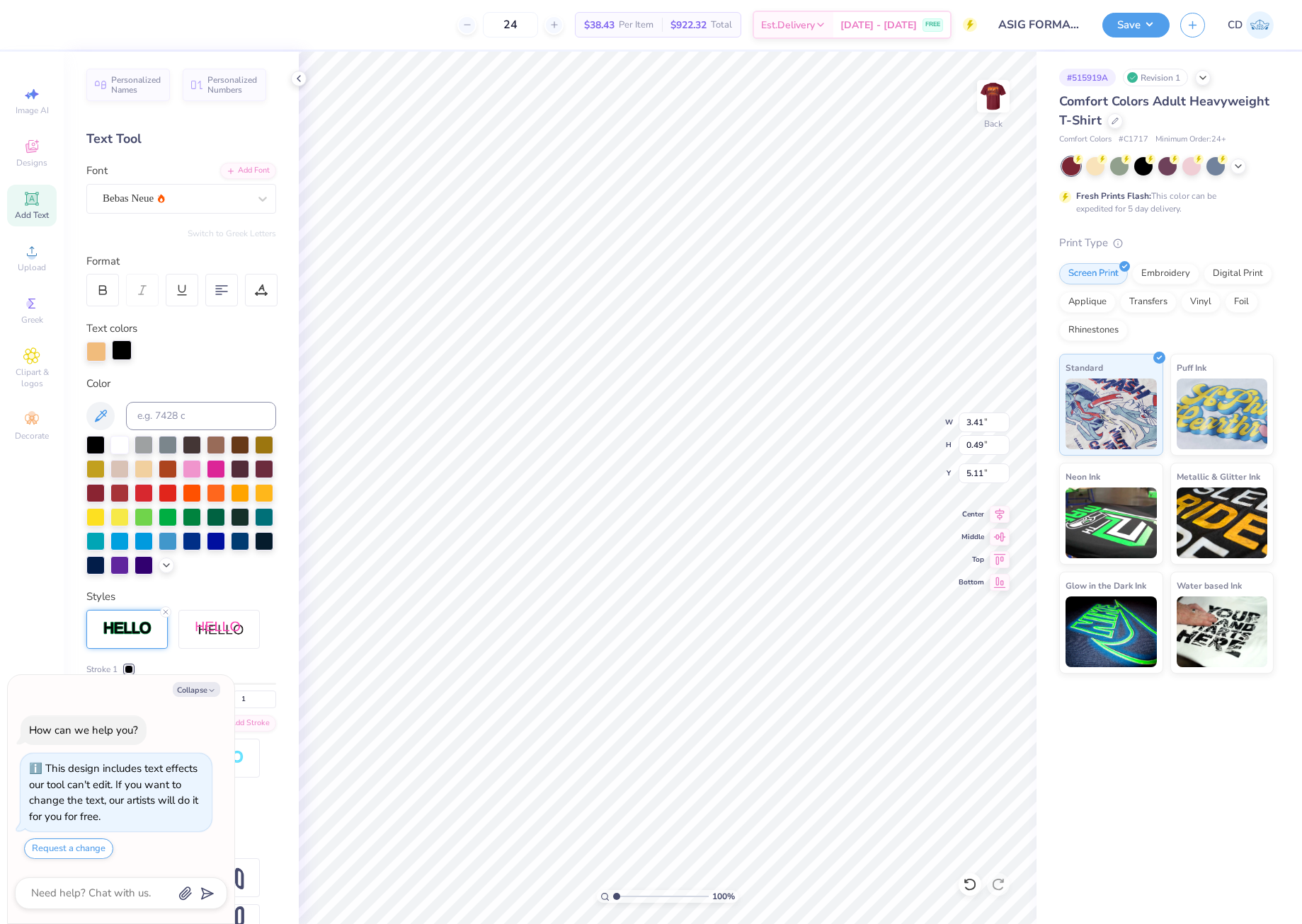
click at [126, 356] on div at bounding box center [122, 351] width 20 height 20
type textarea "x"
click at [170, 415] on input at bounding box center [201, 416] width 151 height 29
type input "156"
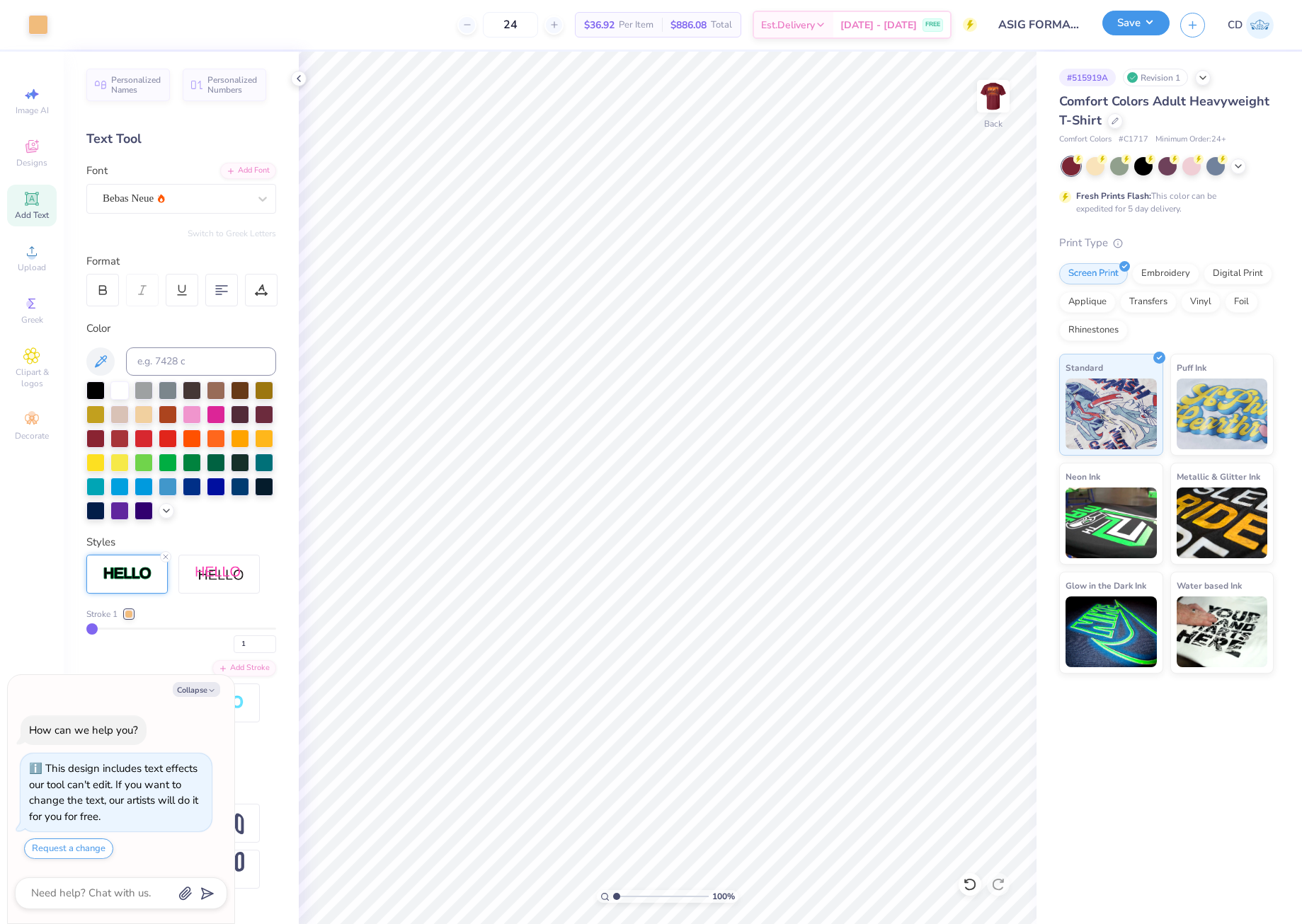
click at [1136, 25] on button "Save" at bounding box center [1137, 23] width 67 height 25
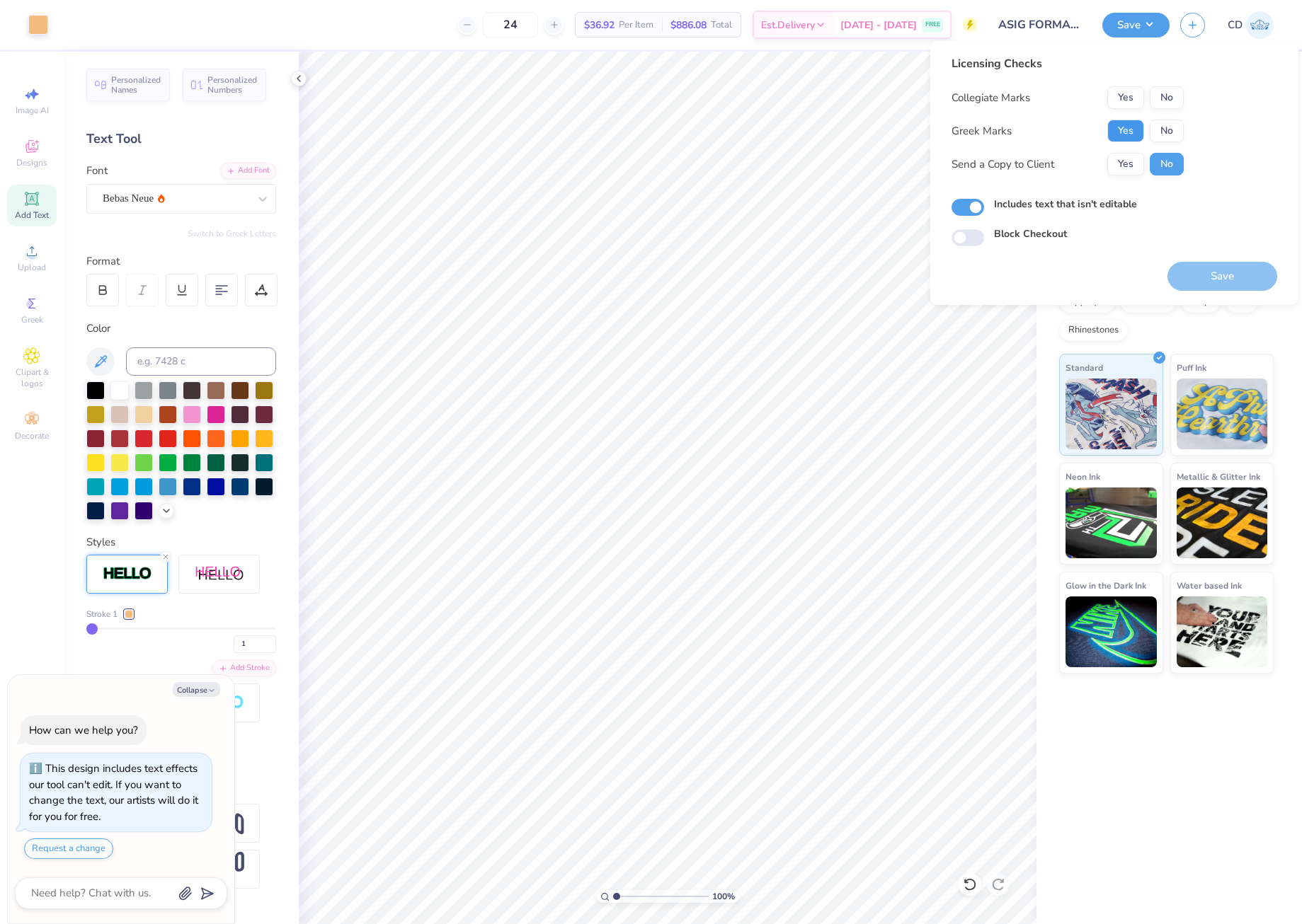
click at [1127, 127] on button "Yes" at bounding box center [1126, 131] width 37 height 23
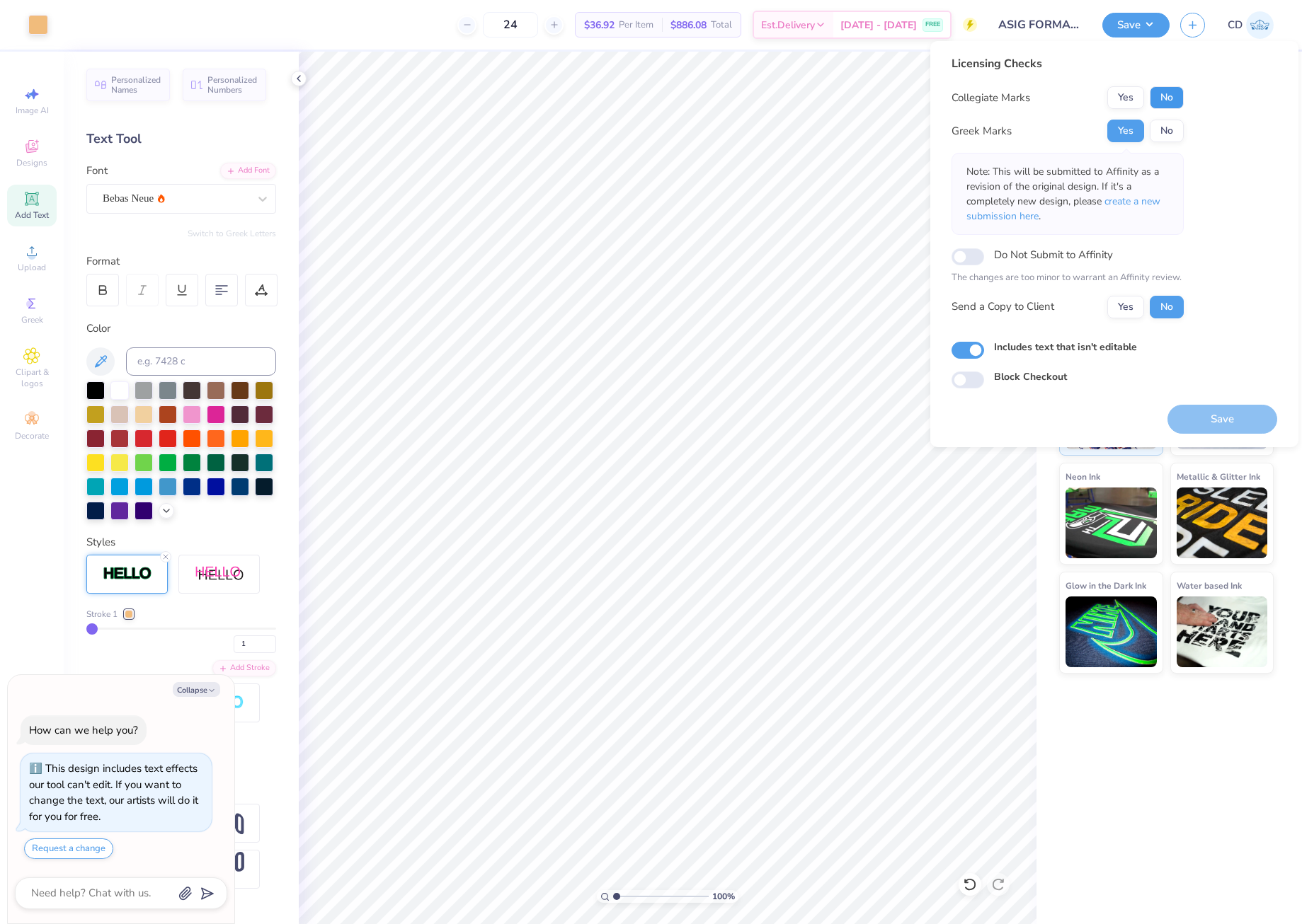
click at [1163, 93] on button "No" at bounding box center [1167, 97] width 34 height 23
click at [1208, 420] on button "Save" at bounding box center [1223, 419] width 110 height 29
type textarea "x"
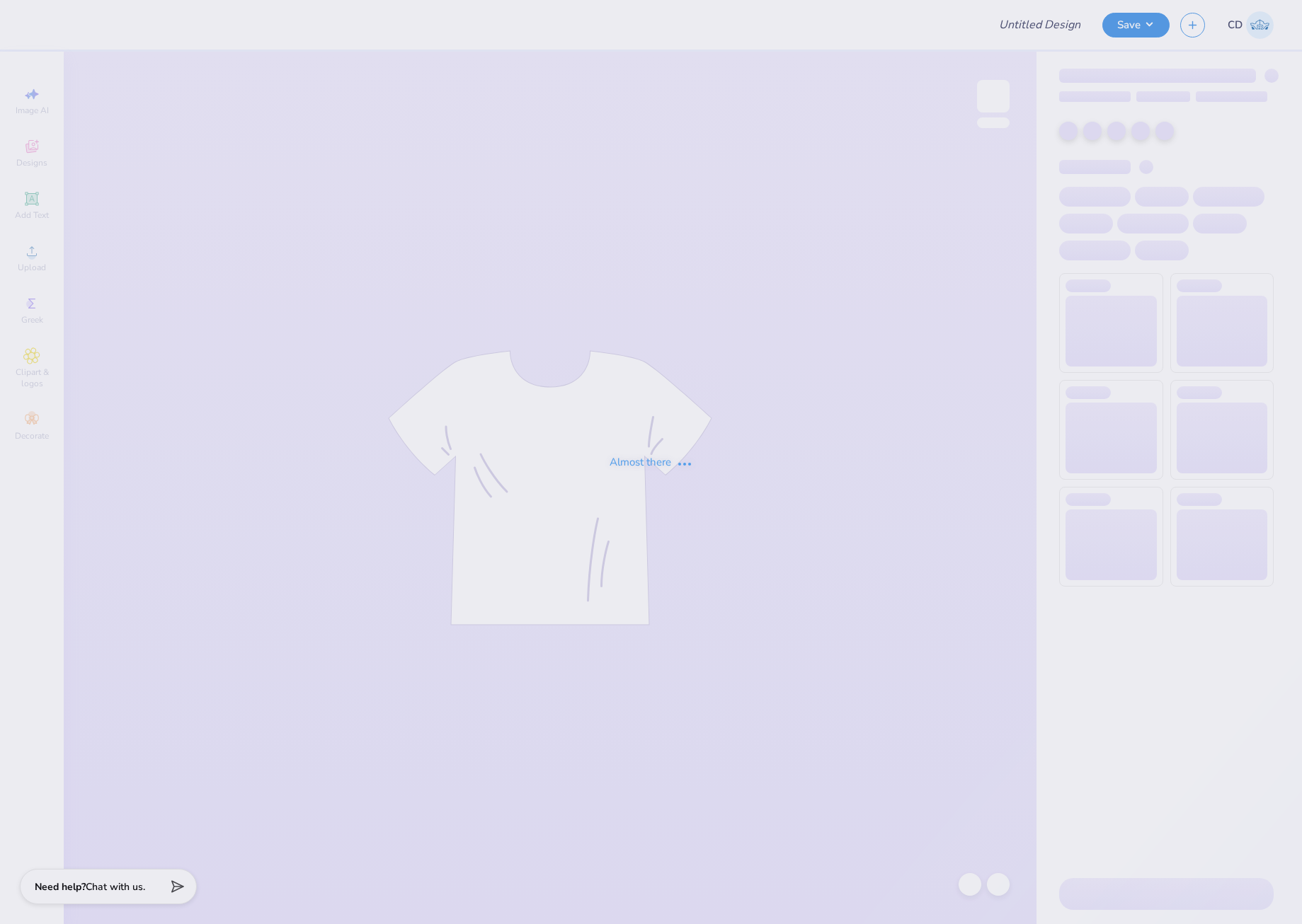
type input "ACE draft shirt"
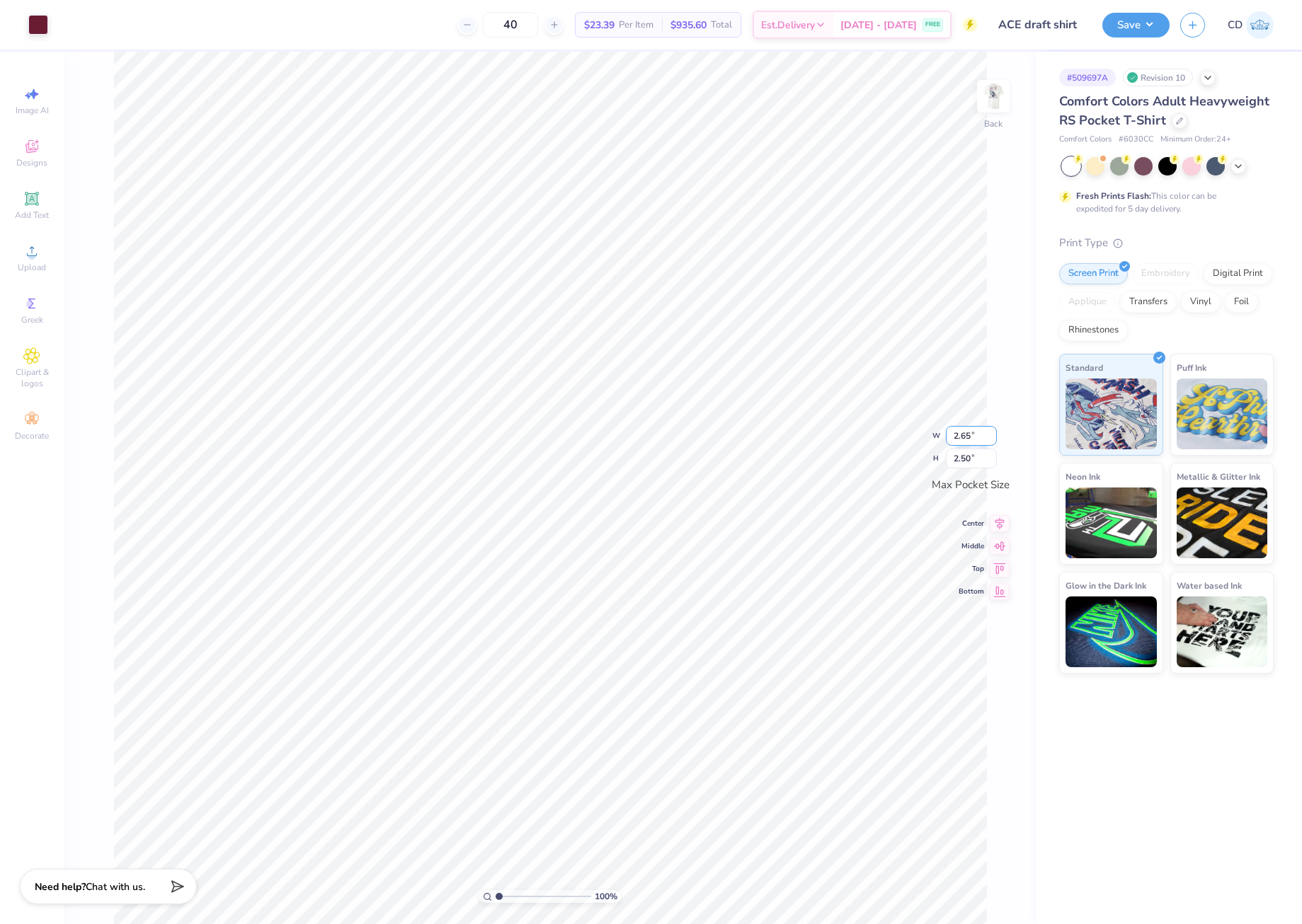
click at [975, 447] on div "100 % Back W 2.65 2.65 " H 2.50 2.50 " Max Pocket Size Center Middle Top Bottom" at bounding box center [550, 487] width 973 height 873
drag, startPoint x: 952, startPoint y: 460, endPoint x: 971, endPoint y: 460, distance: 19.0
click at [971, 460] on input "2.50" at bounding box center [971, 459] width 51 height 20
type input "3.5"
type input "3.50"
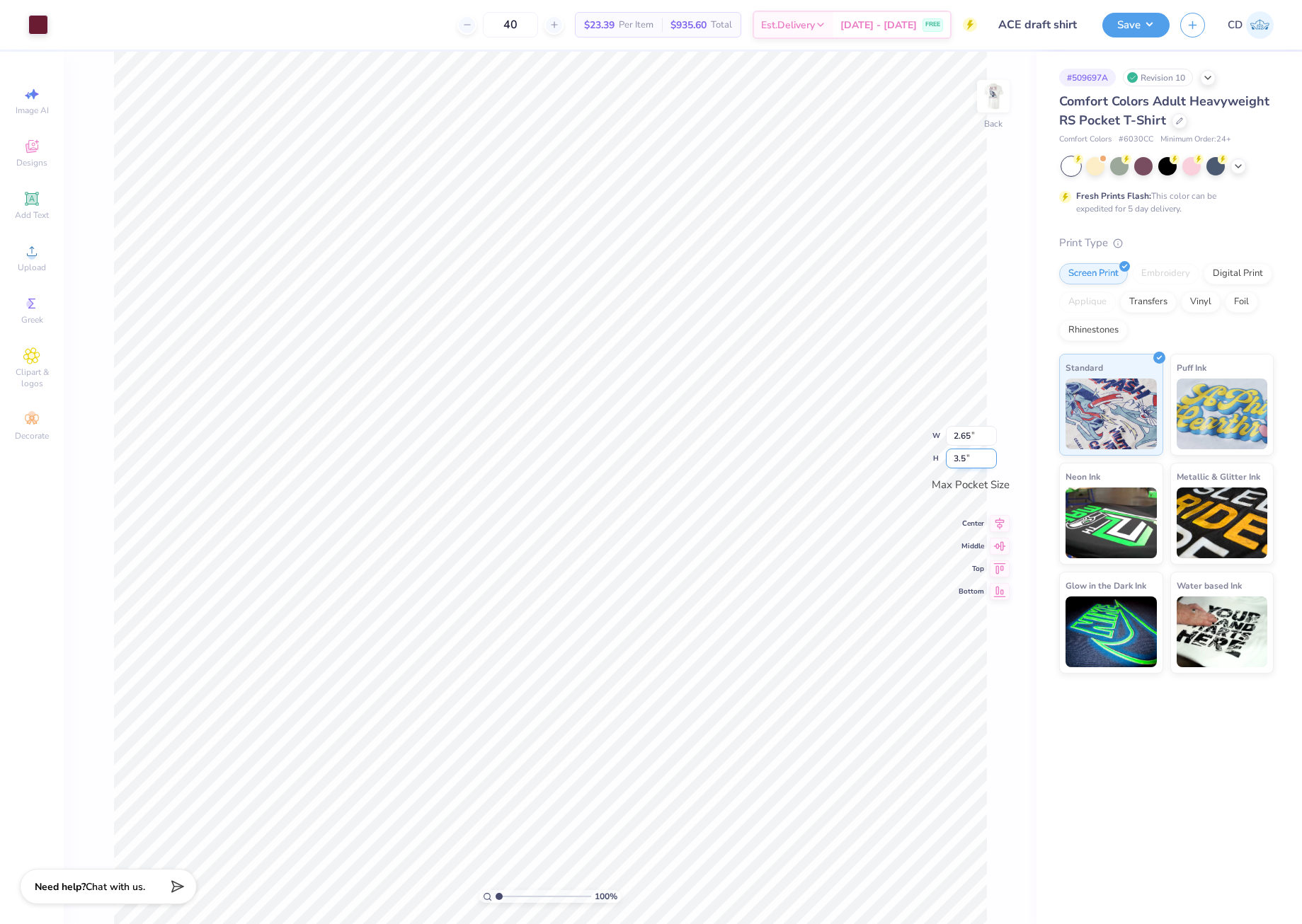
type input "3.31"
click at [995, 98] on img at bounding box center [993, 96] width 56 height 56
click at [31, 252] on icon at bounding box center [32, 251] width 17 height 17
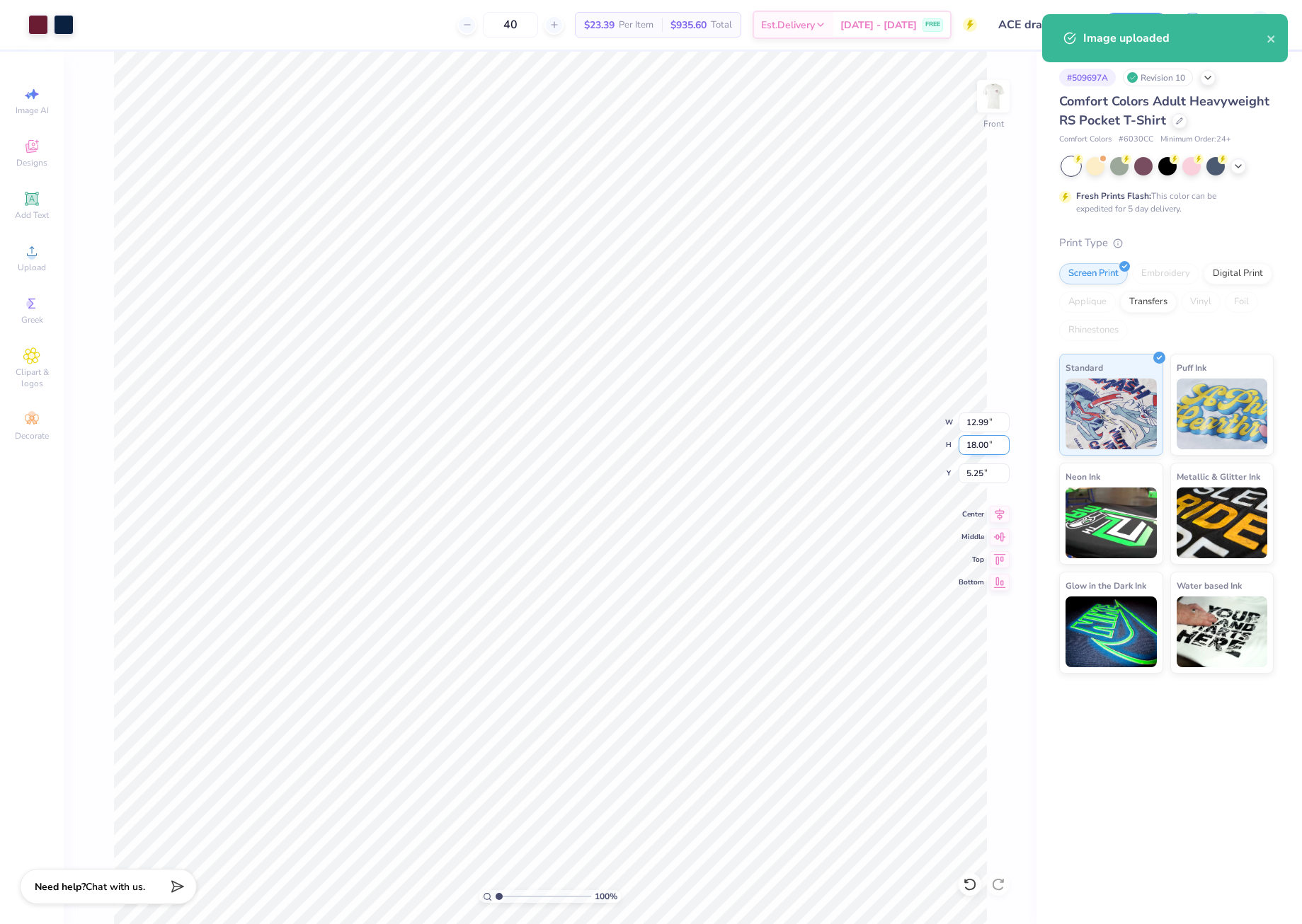
drag, startPoint x: 964, startPoint y: 448, endPoint x: 988, endPoint y: 448, distance: 24.0
click at [988, 448] on input "18.00" at bounding box center [984, 446] width 51 height 20
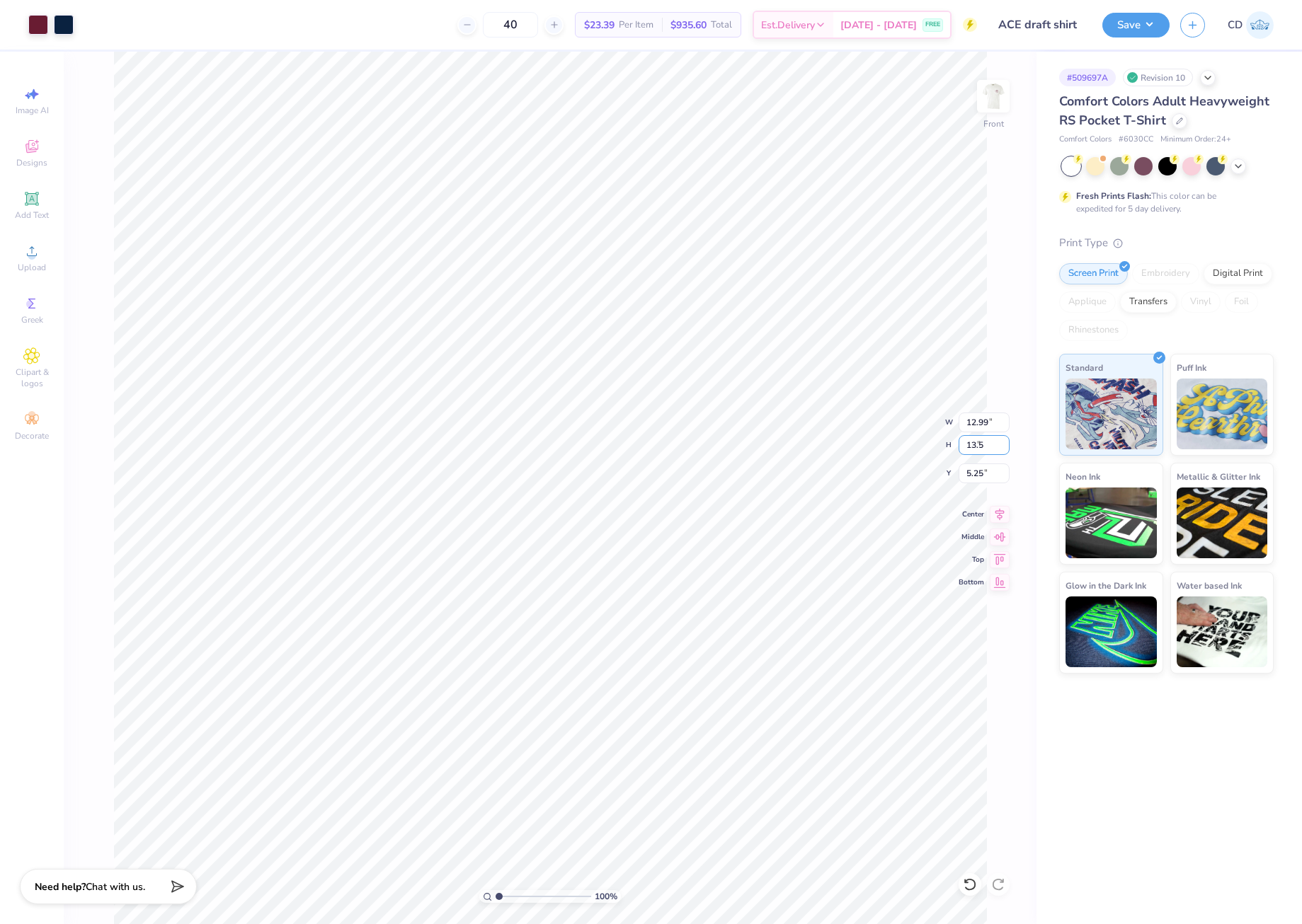
type input "13.5"
type input "9.74"
type input "13.50"
drag, startPoint x: 962, startPoint y: 472, endPoint x: 987, endPoint y: 472, distance: 25.0
click at [987, 472] on input "7.50" at bounding box center [984, 473] width 51 height 20
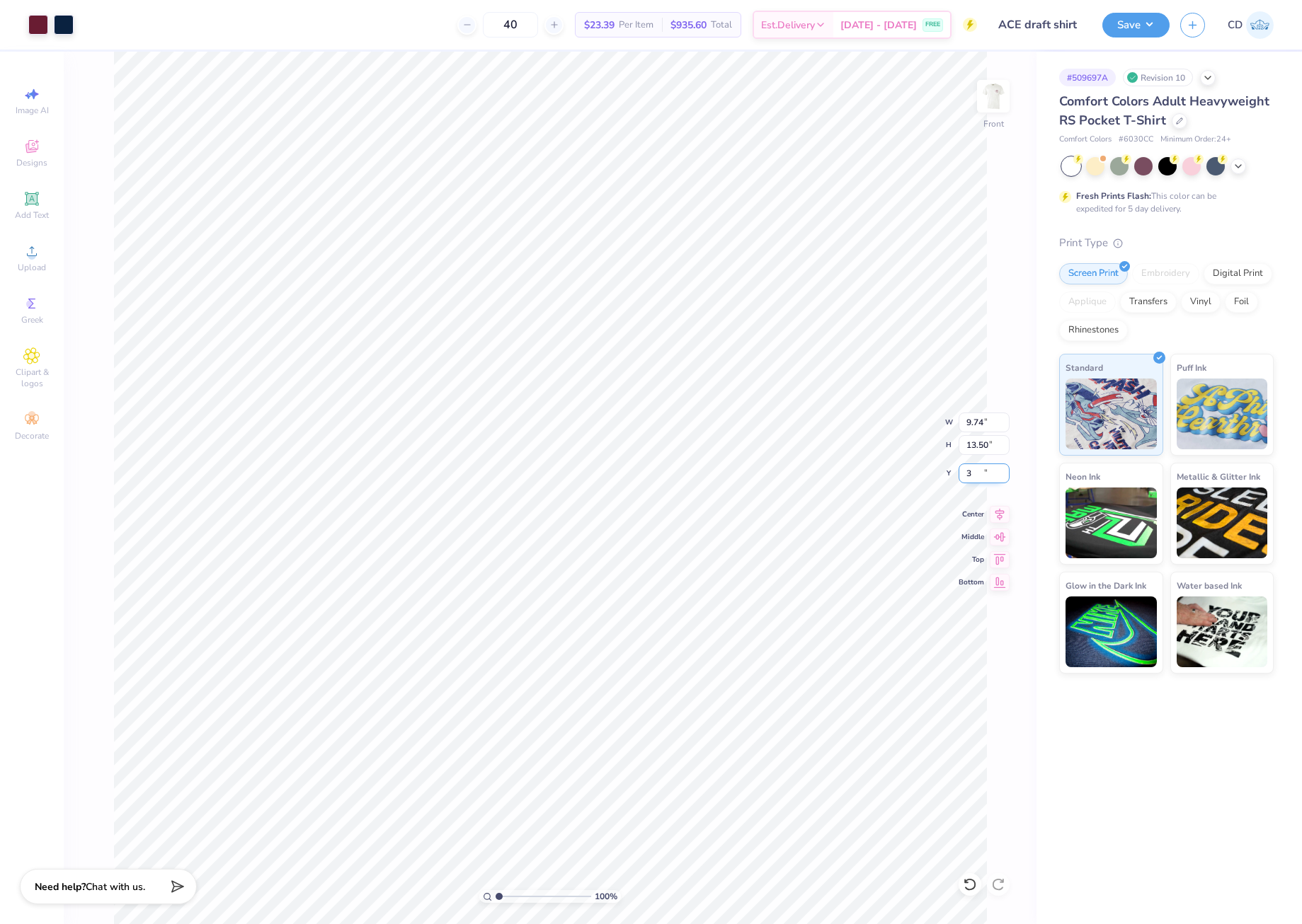
type input "3.00"
click at [977, 93] on img at bounding box center [993, 96] width 56 height 56
click at [31, 259] on circle at bounding box center [32, 256] width 8 height 8
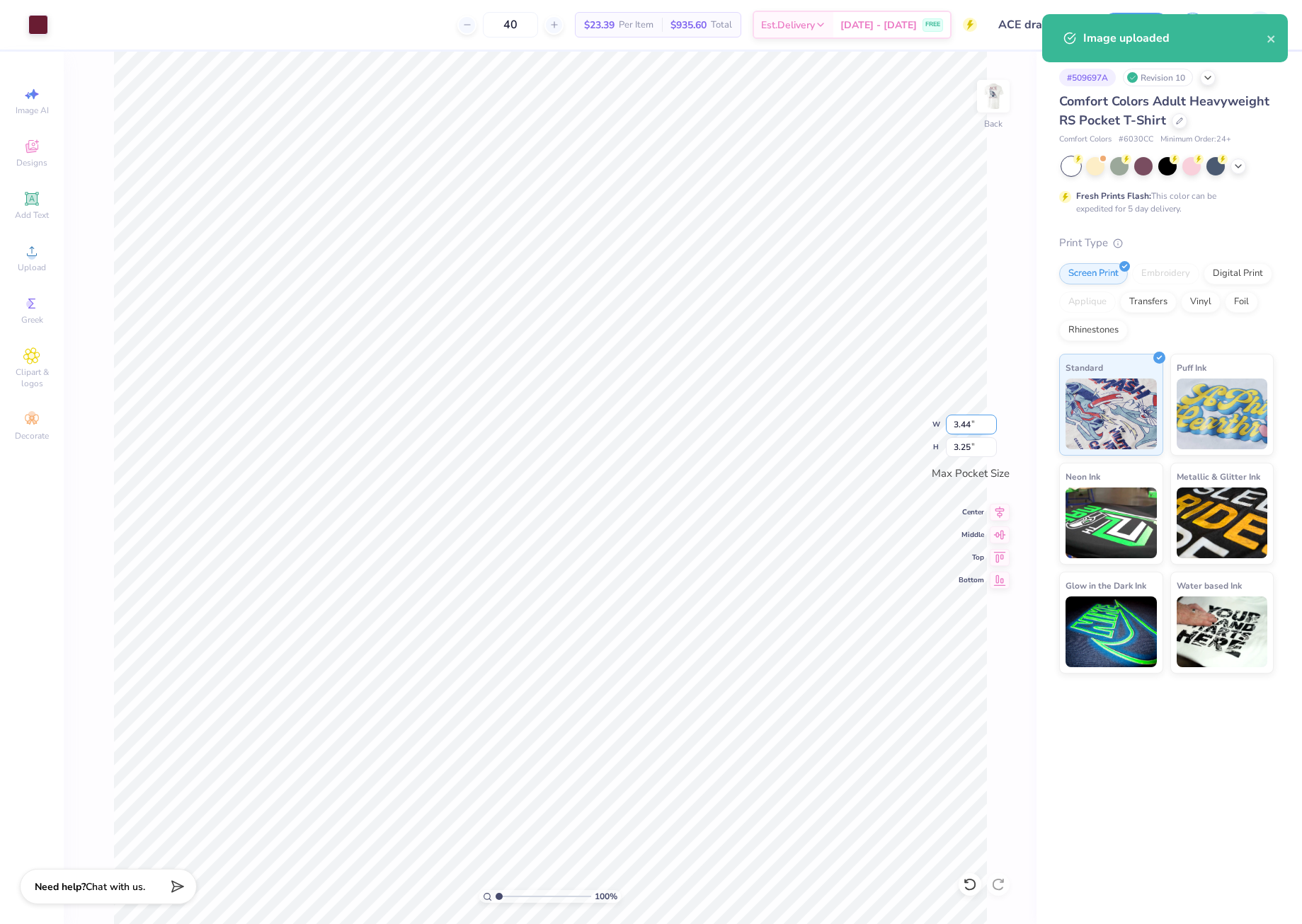
drag, startPoint x: 962, startPoint y: 432, endPoint x: 971, endPoint y: 431, distance: 9.1
click at [971, 431] on input "3.44" at bounding box center [971, 425] width 51 height 20
type input "3.50"
type input "3.31"
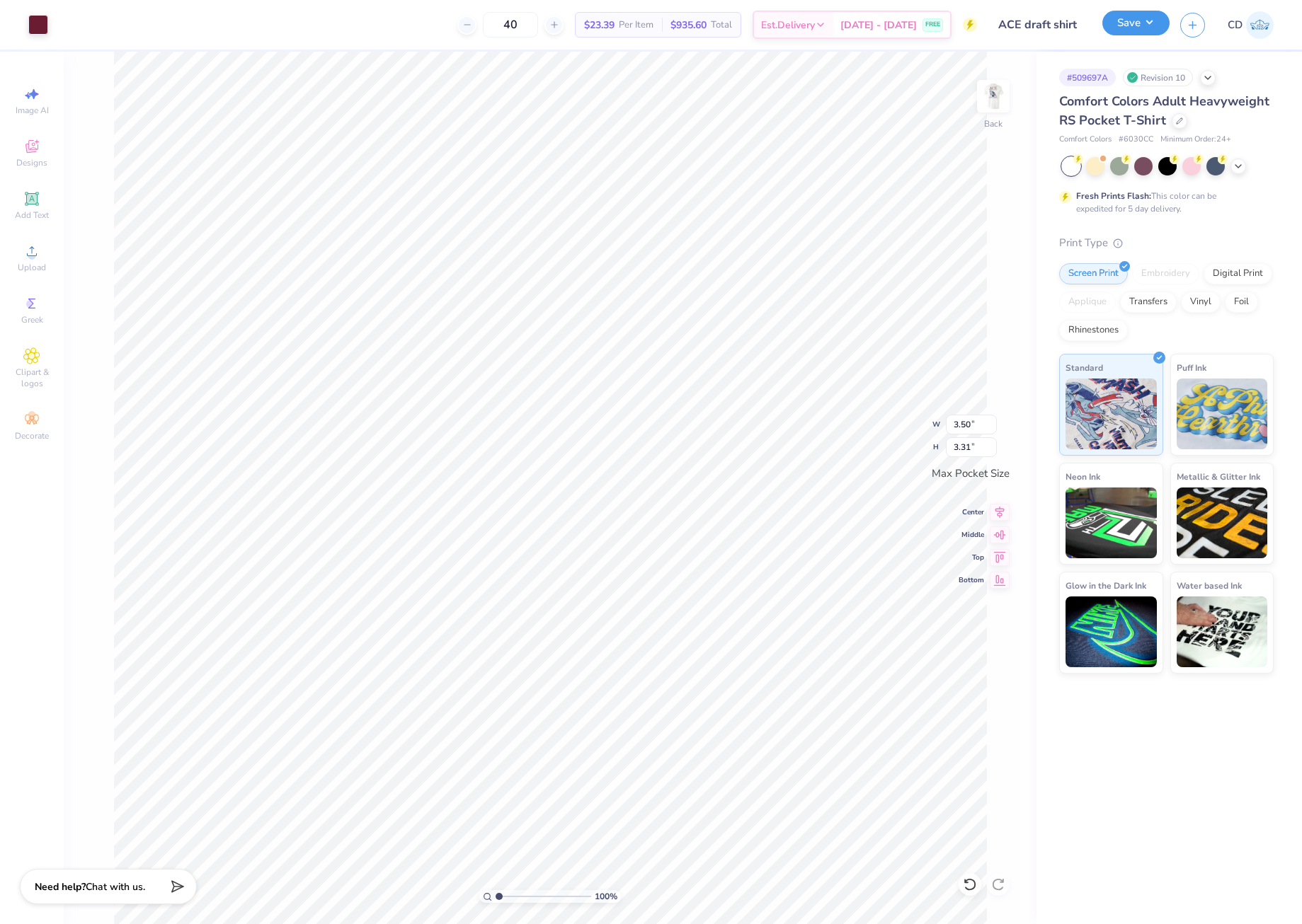
click at [1137, 24] on button "Save" at bounding box center [1137, 23] width 67 height 25
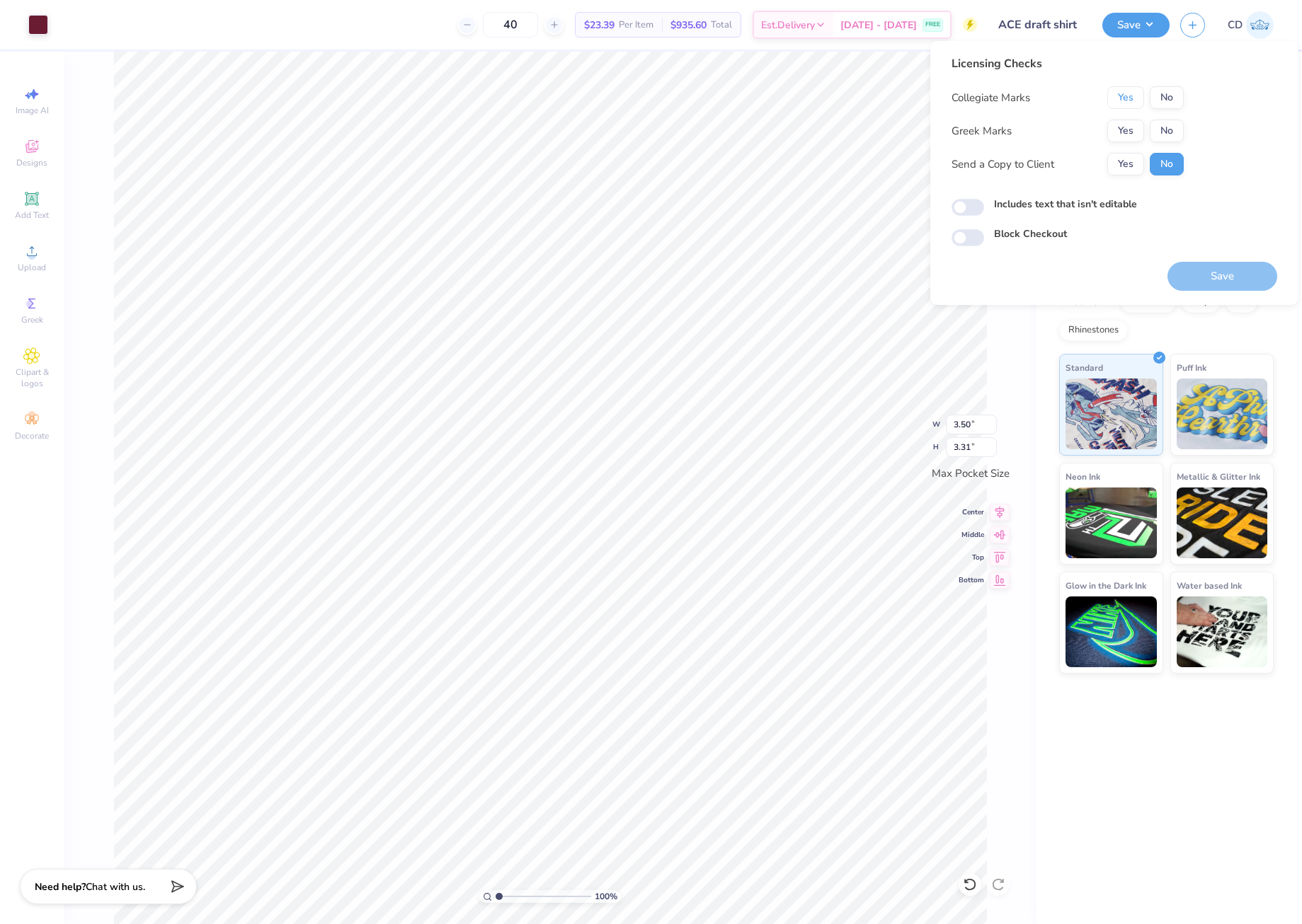
drag, startPoint x: 1126, startPoint y: 103, endPoint x: 1128, endPoint y: 110, distance: 7.3
click at [1126, 104] on button "Yes" at bounding box center [1126, 97] width 37 height 23
click at [1158, 130] on button "No" at bounding box center [1167, 131] width 34 height 23
click at [971, 211] on input "Includes text that isn't editable" at bounding box center [968, 207] width 33 height 17
checkbox input "true"
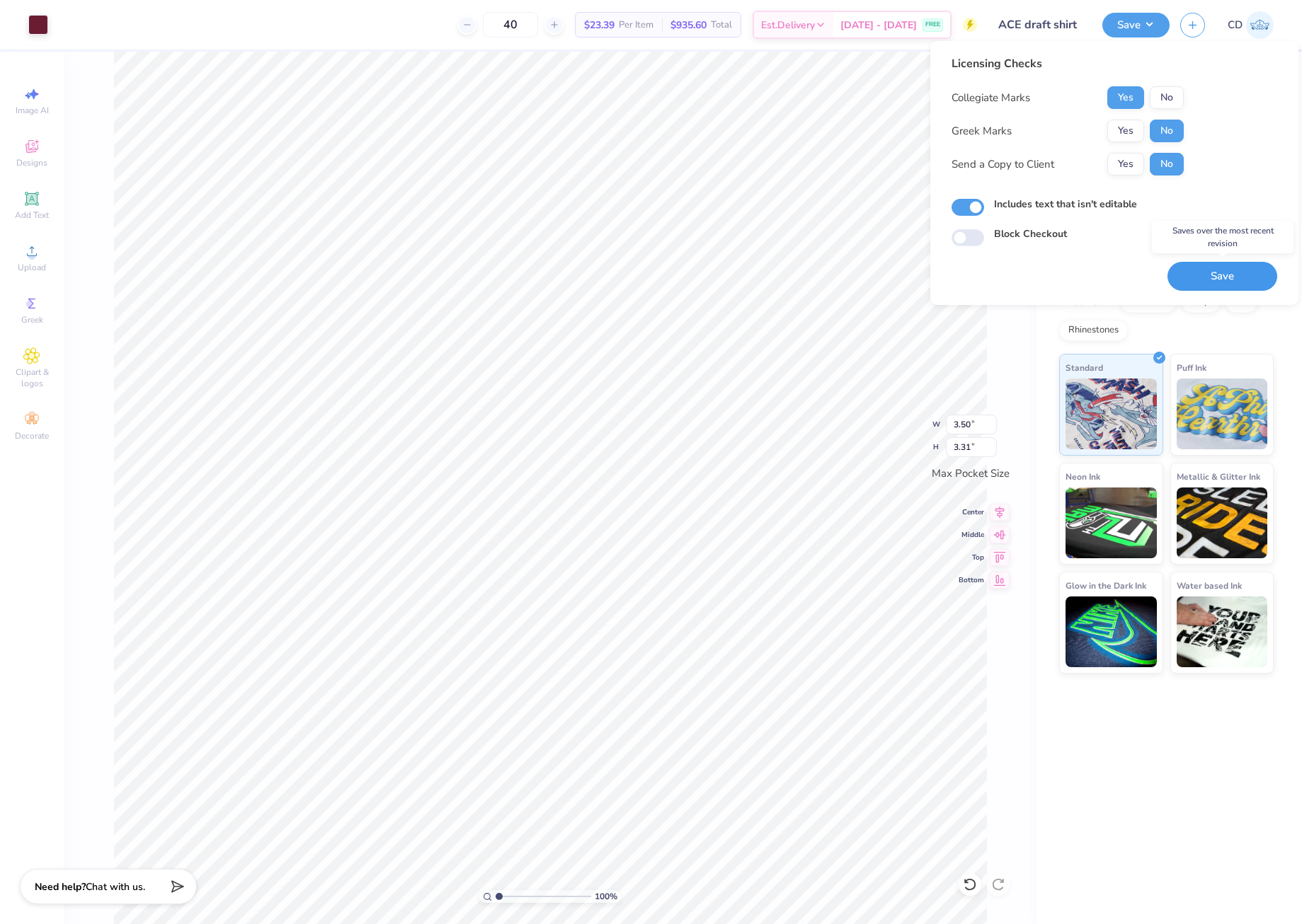
click at [1221, 275] on button "Save" at bounding box center [1223, 275] width 110 height 29
